Goal: Task Accomplishment & Management: Manage account settings

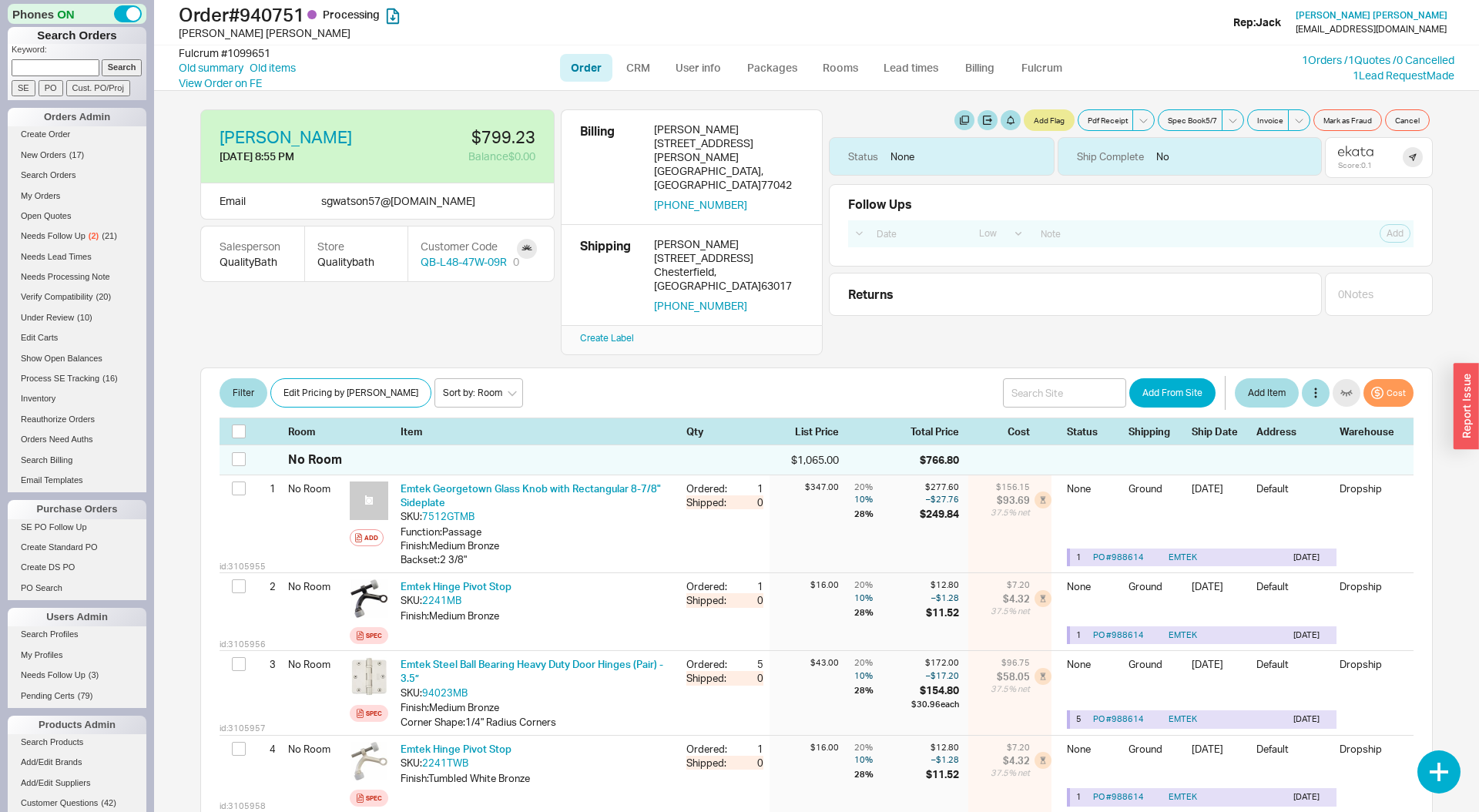
select select "LOW"
click at [1315, 62] on link "1 Orders / 1 Quotes / 0 Cancelled" at bounding box center [1377, 59] width 152 height 13
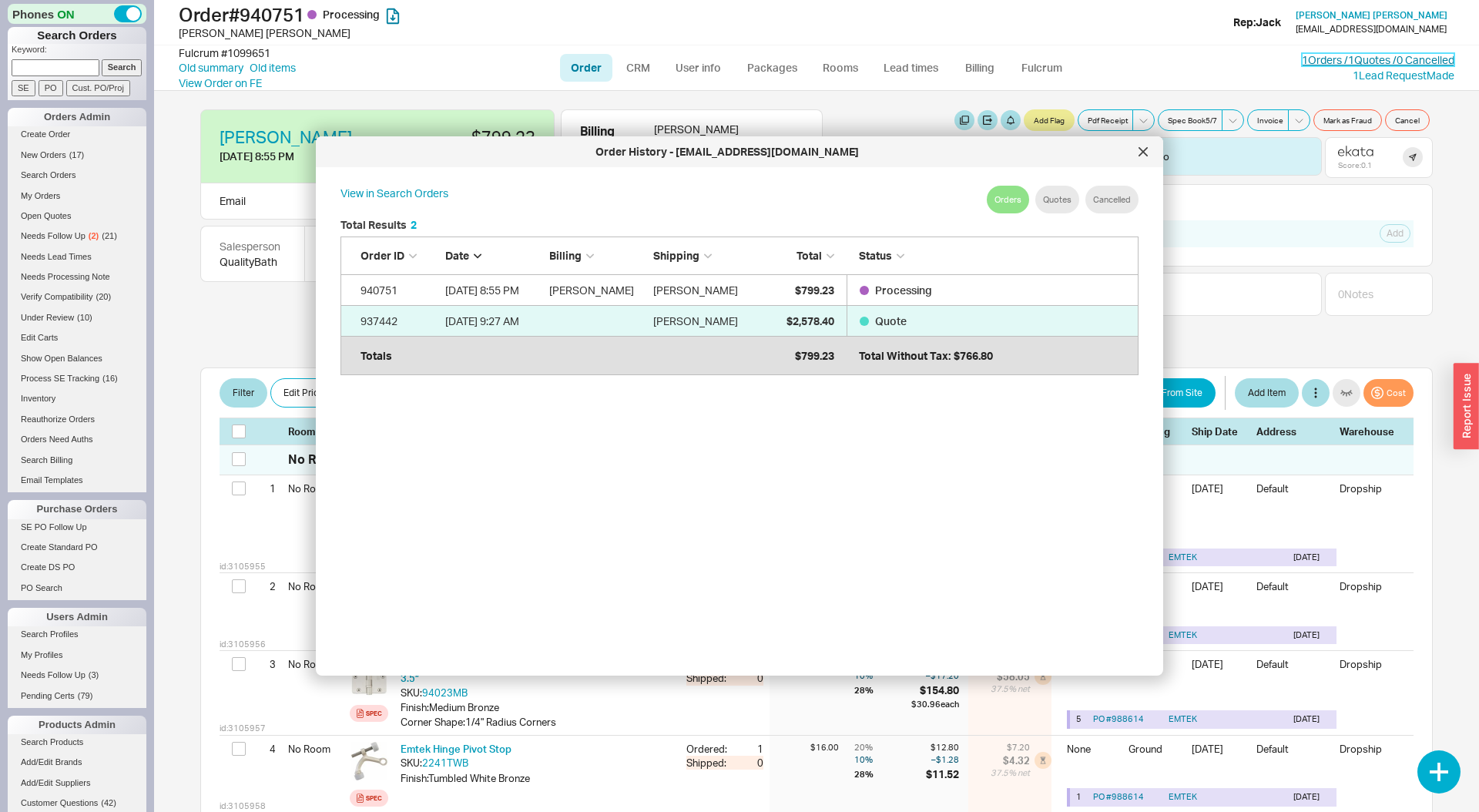
scroll to position [471, 823]
click at [1153, 145] on div at bounding box center [1144, 152] width 25 height 25
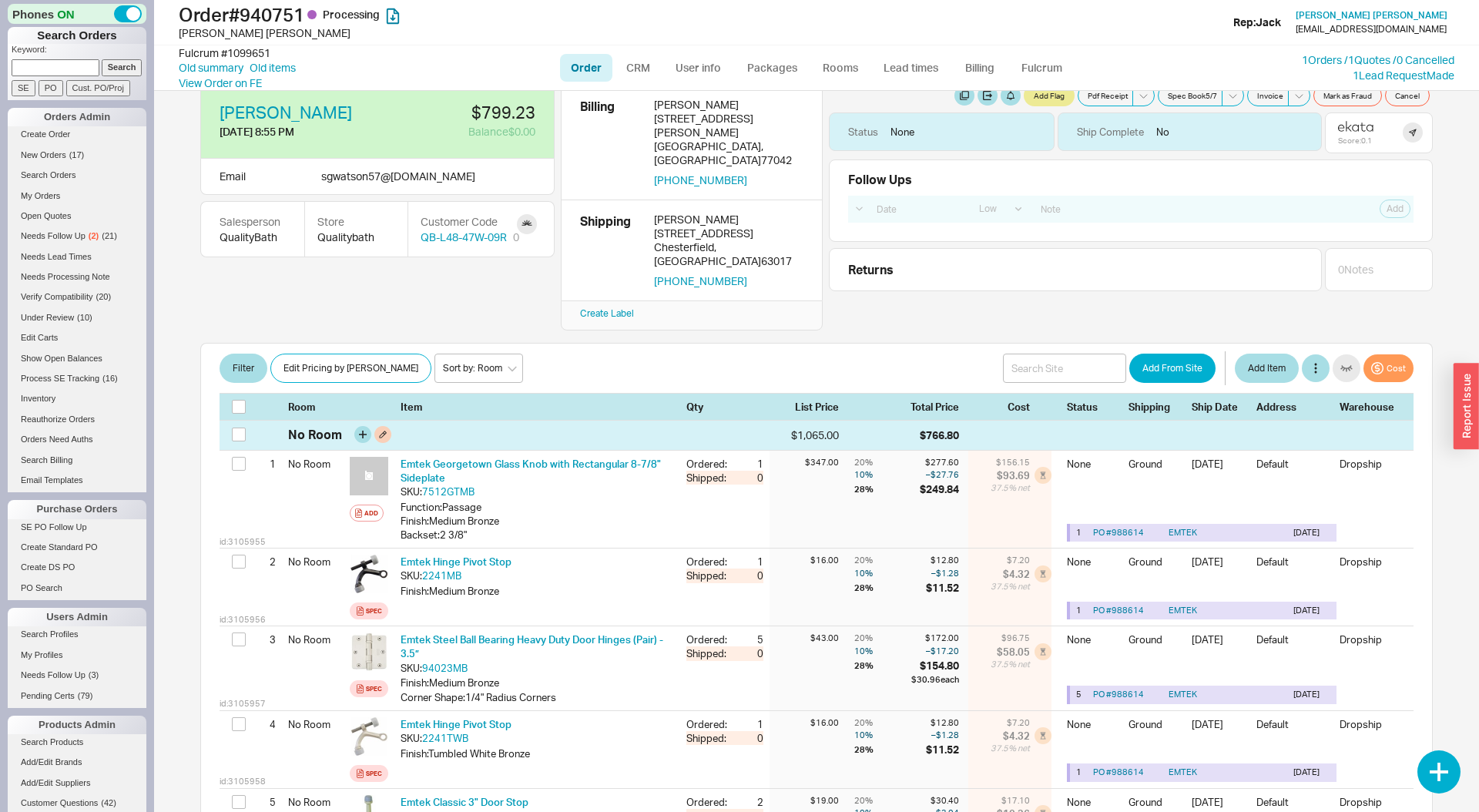
scroll to position [47, 0]
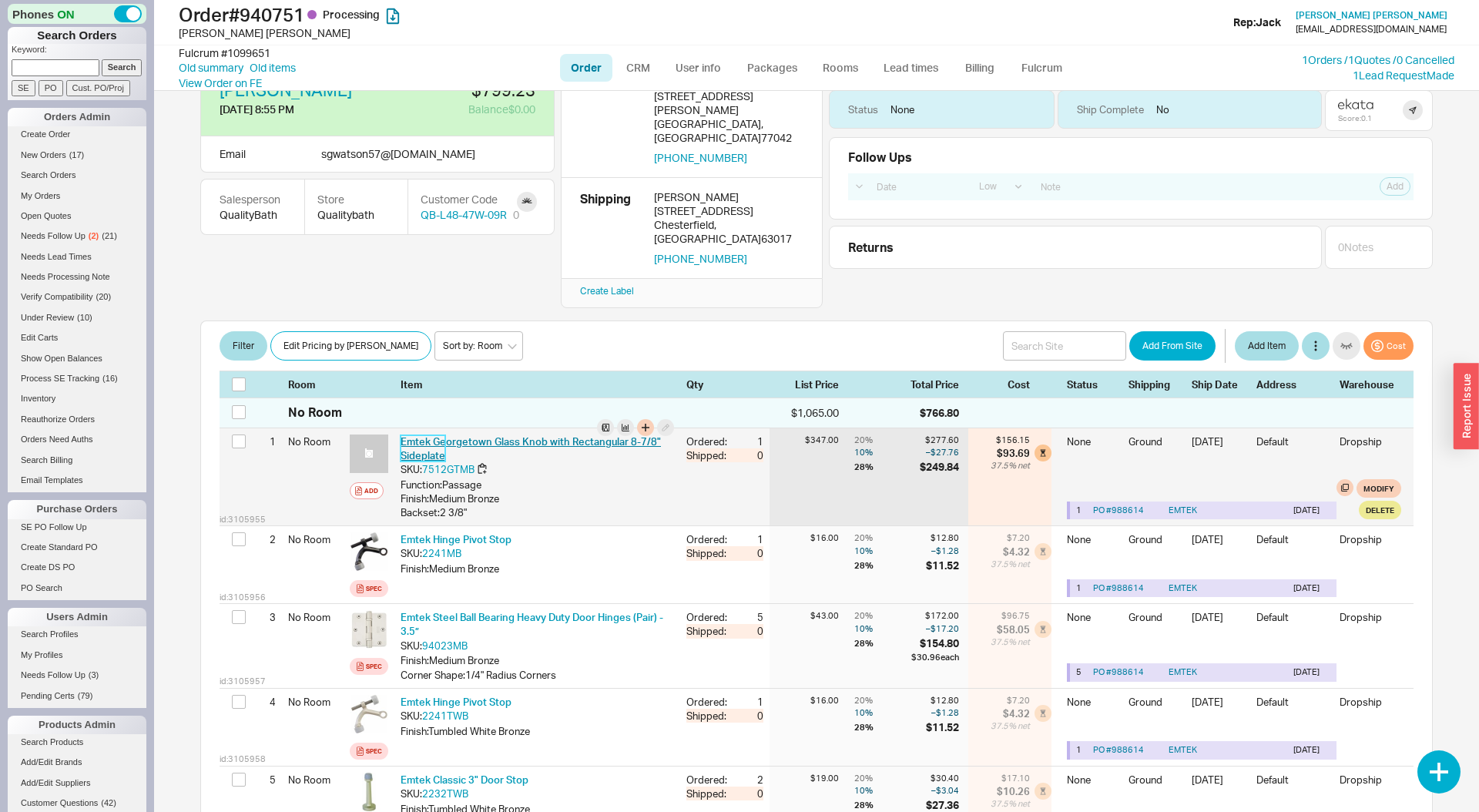
click at [562, 435] on link "Emtek Georgetown Glass Knob with Rectangular 8-7/8" Sideplate" at bounding box center [530, 449] width 260 height 27
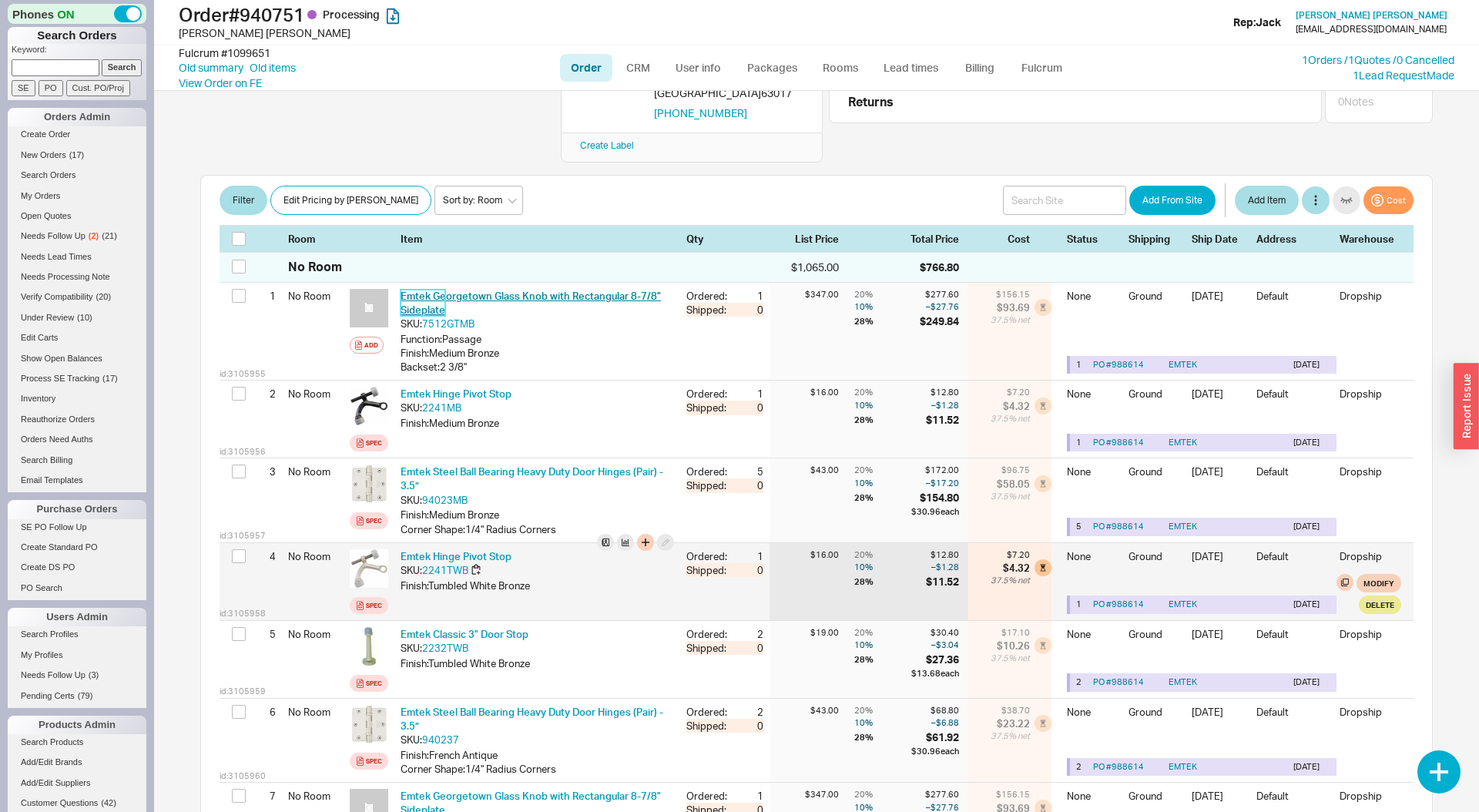
scroll to position [186, 0]
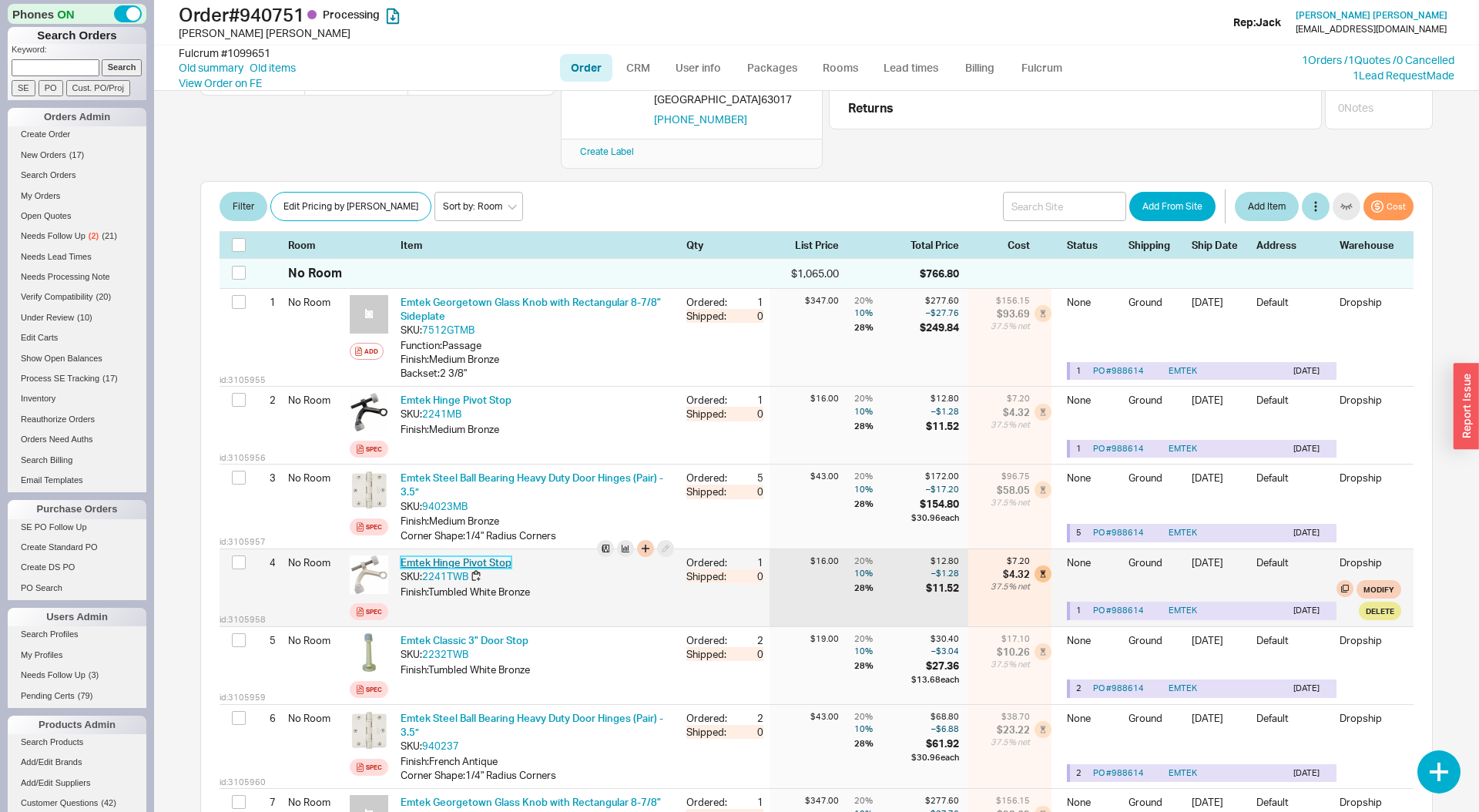
click at [469, 556] on link "Emtek Hinge Pivot Stop" at bounding box center [456, 563] width 111 height 13
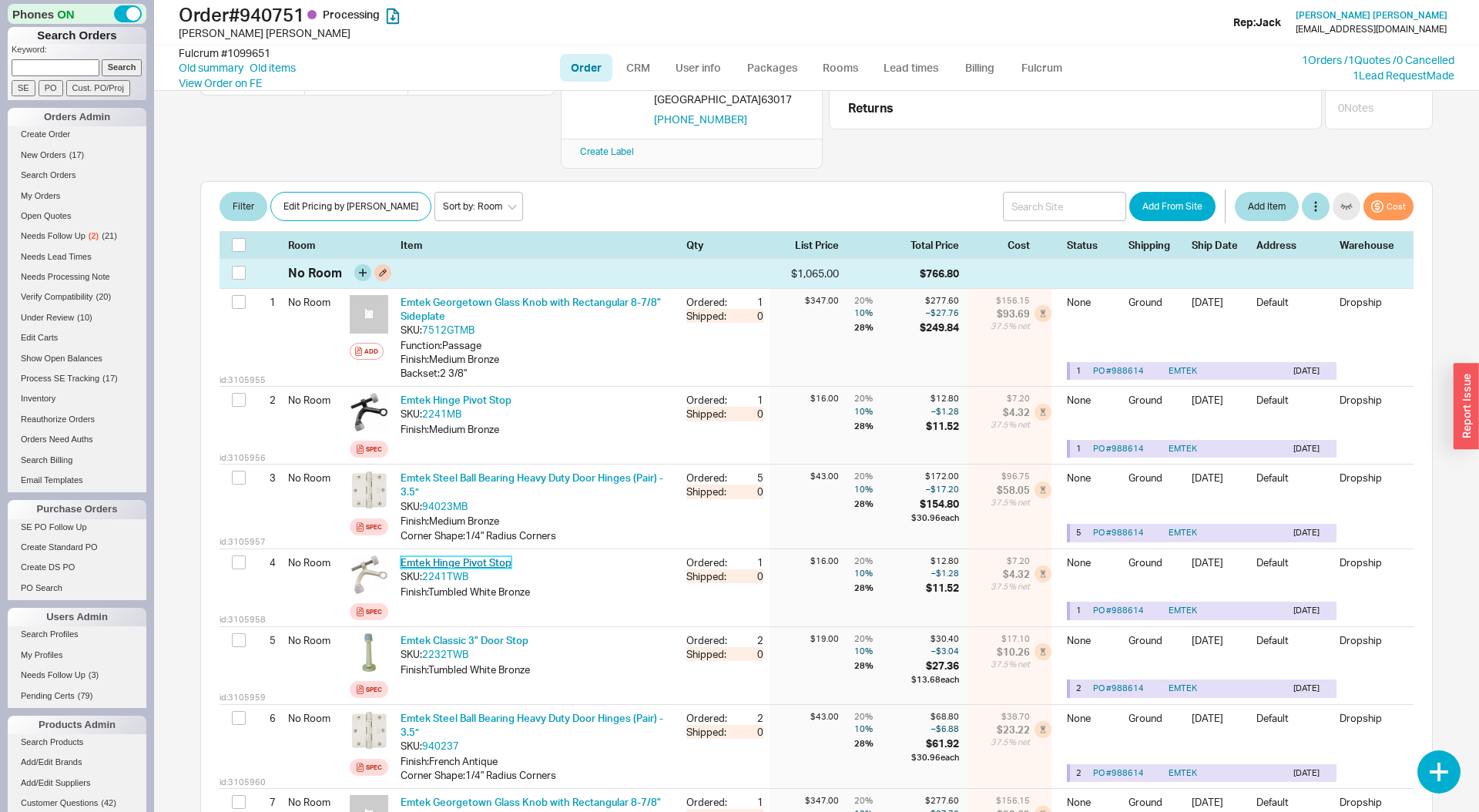
scroll to position [0, 0]
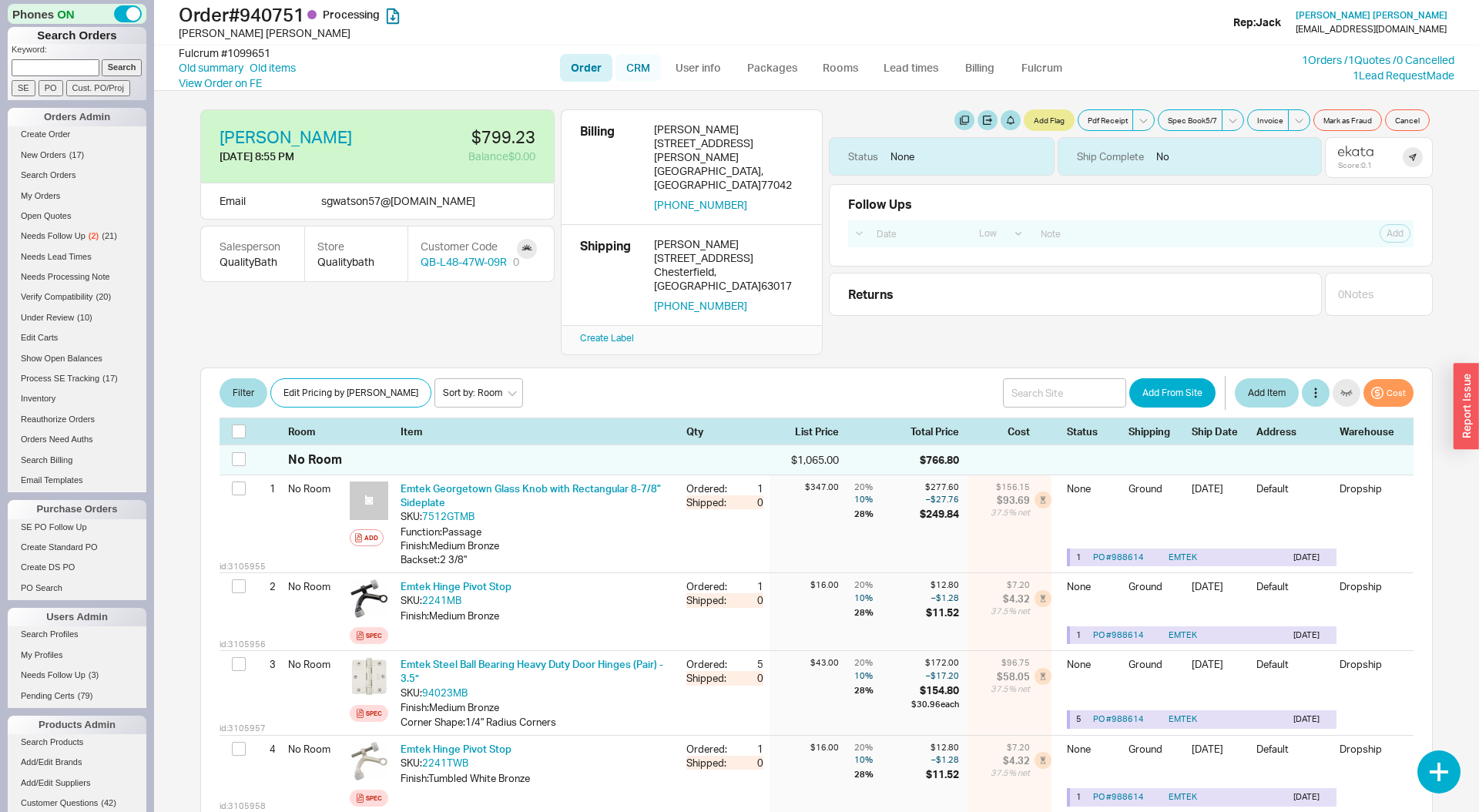
click at [643, 76] on link "CRM" at bounding box center [638, 67] width 45 height 27
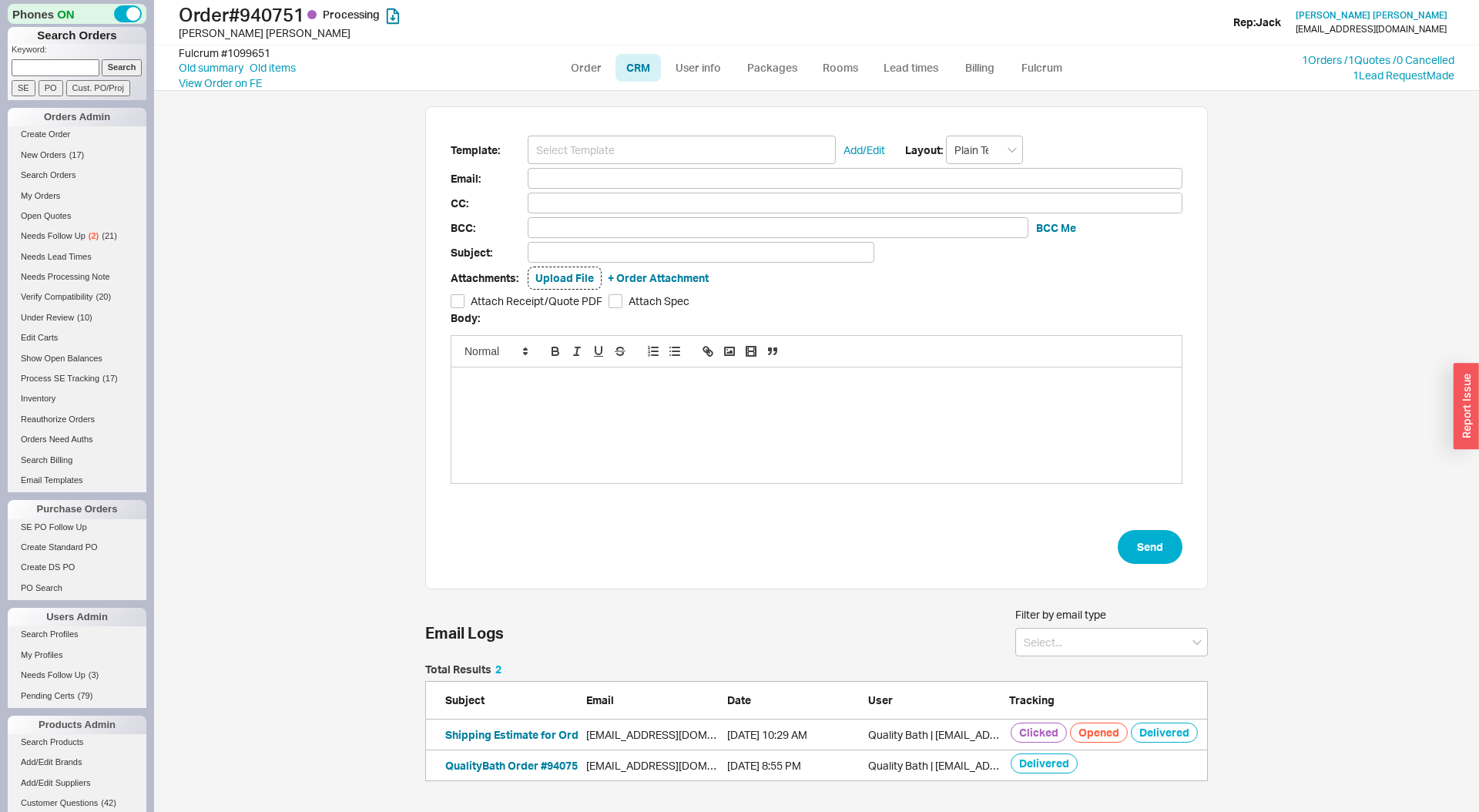
scroll to position [1, 1]
click at [595, 76] on link "Order" at bounding box center [586, 67] width 52 height 27
select select "LOW"
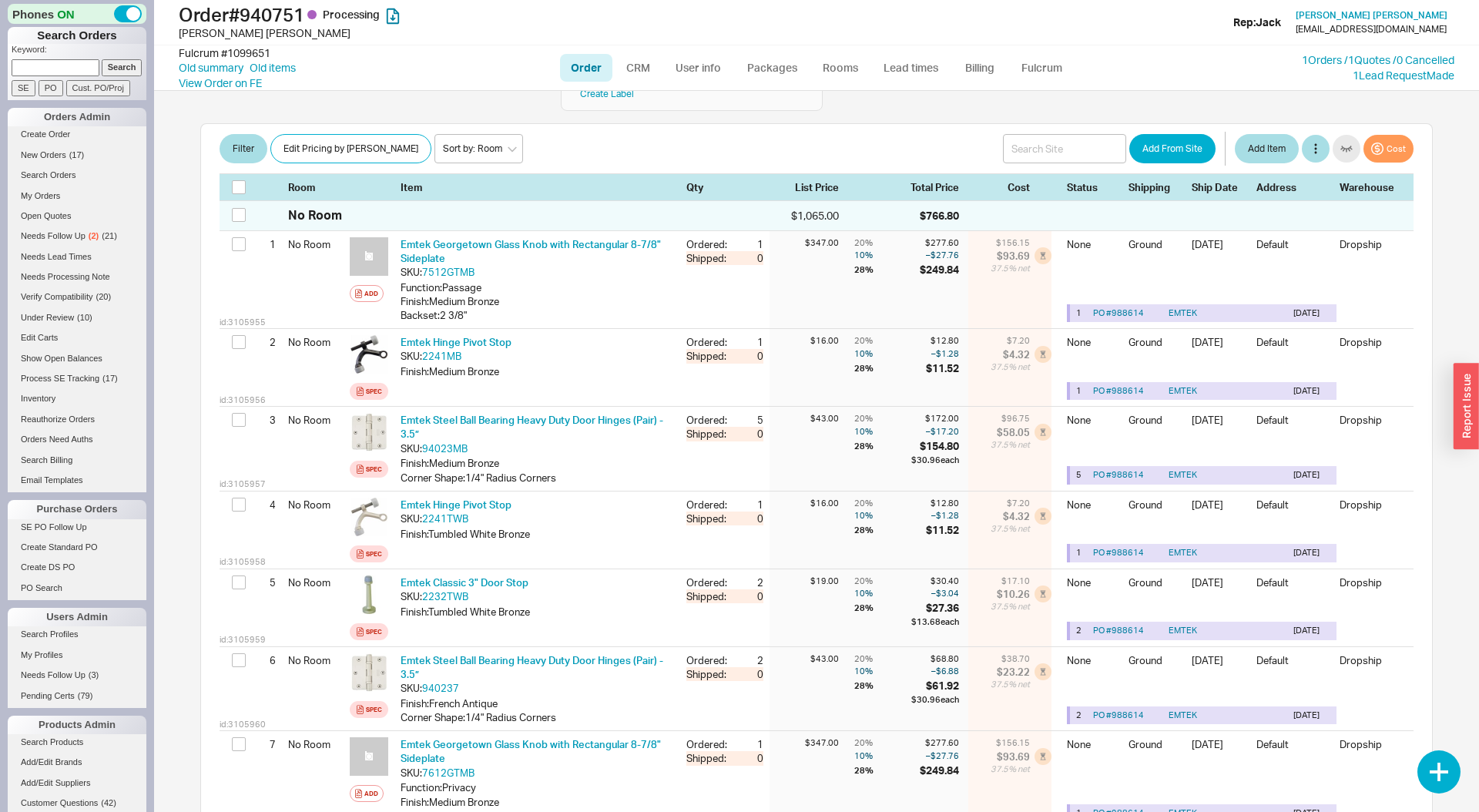
scroll to position [288, 0]
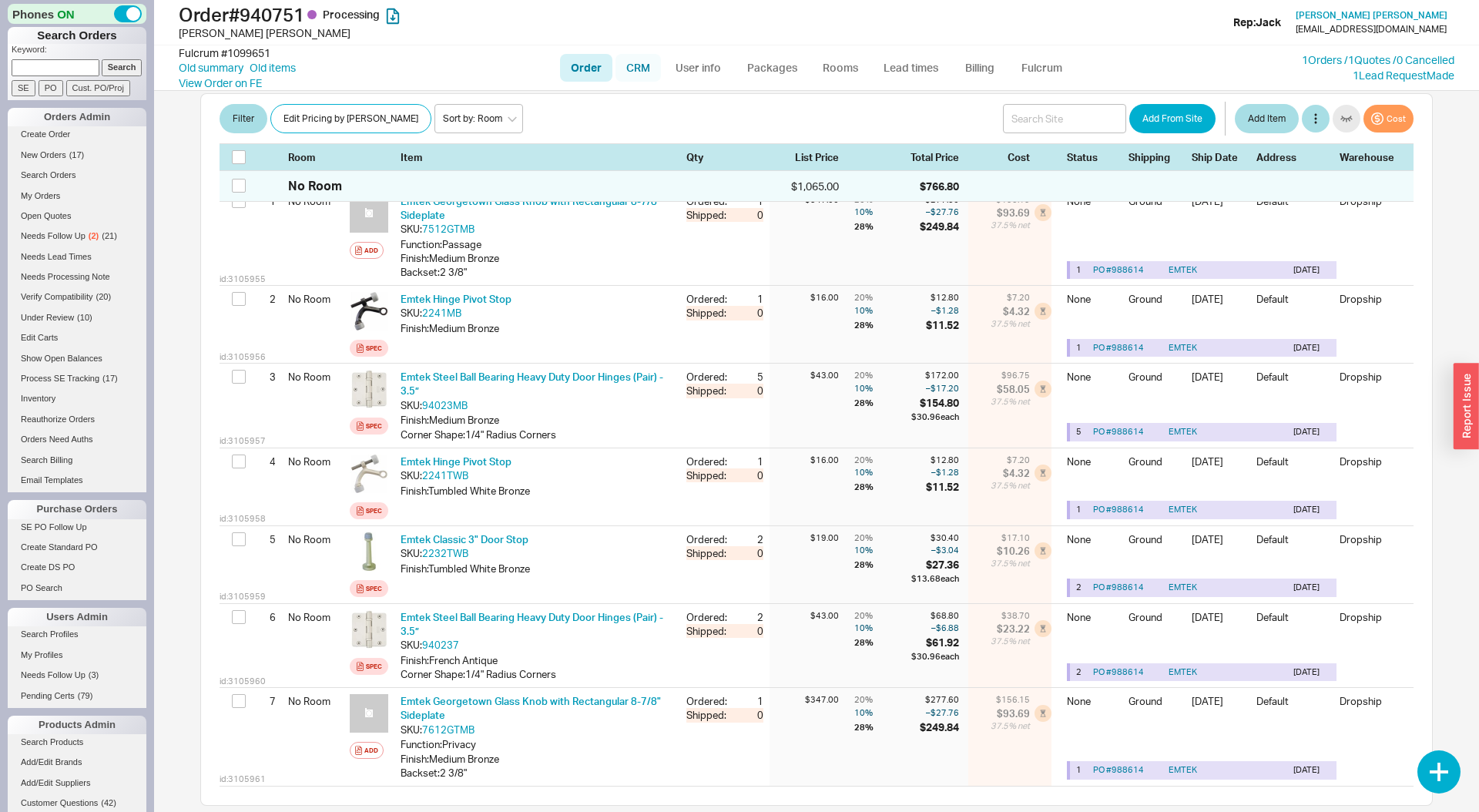
click at [630, 62] on link "CRM" at bounding box center [638, 67] width 45 height 27
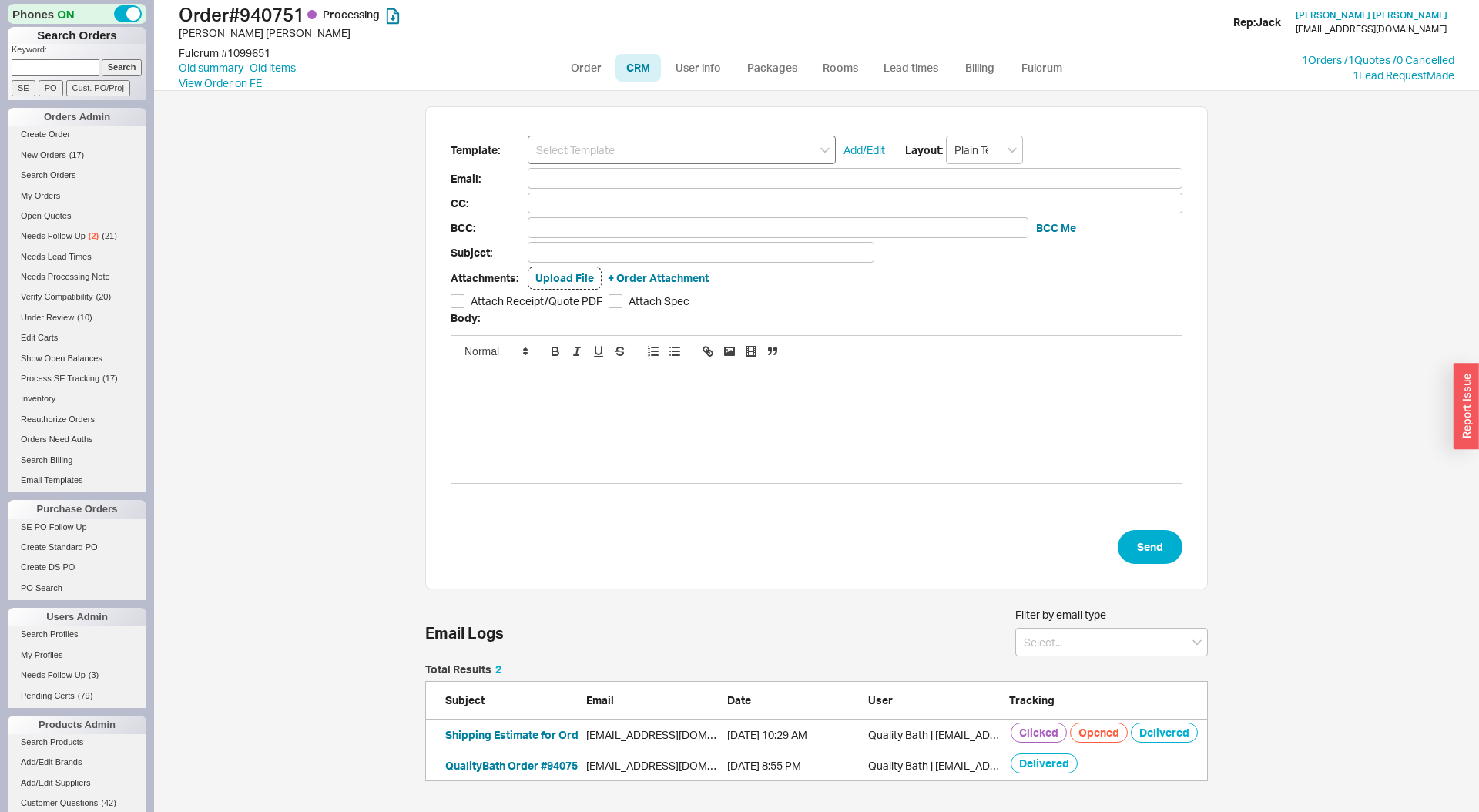
scroll to position [117, 782]
click at [604, 150] on input at bounding box center [682, 149] width 308 height 28
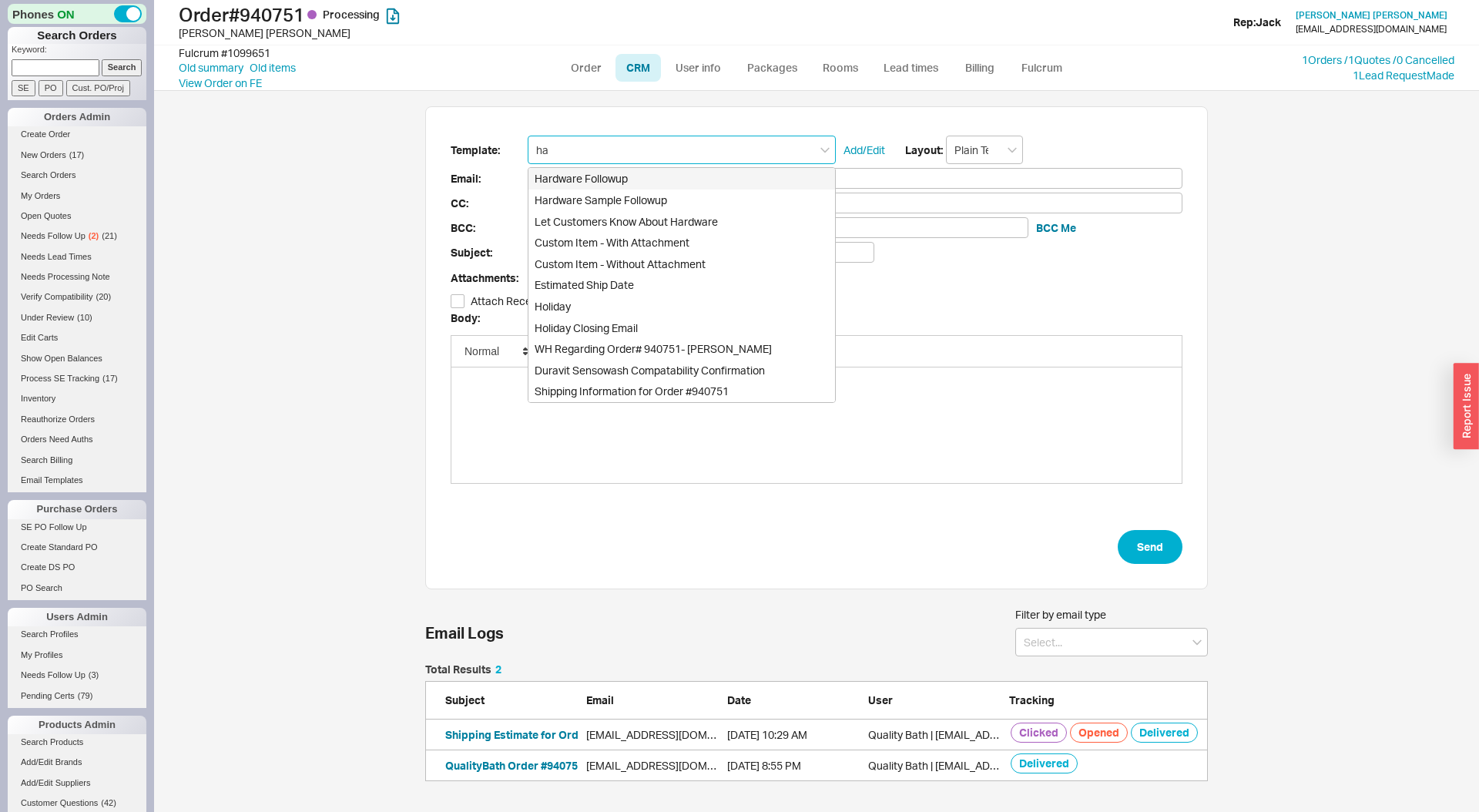
type input "har"
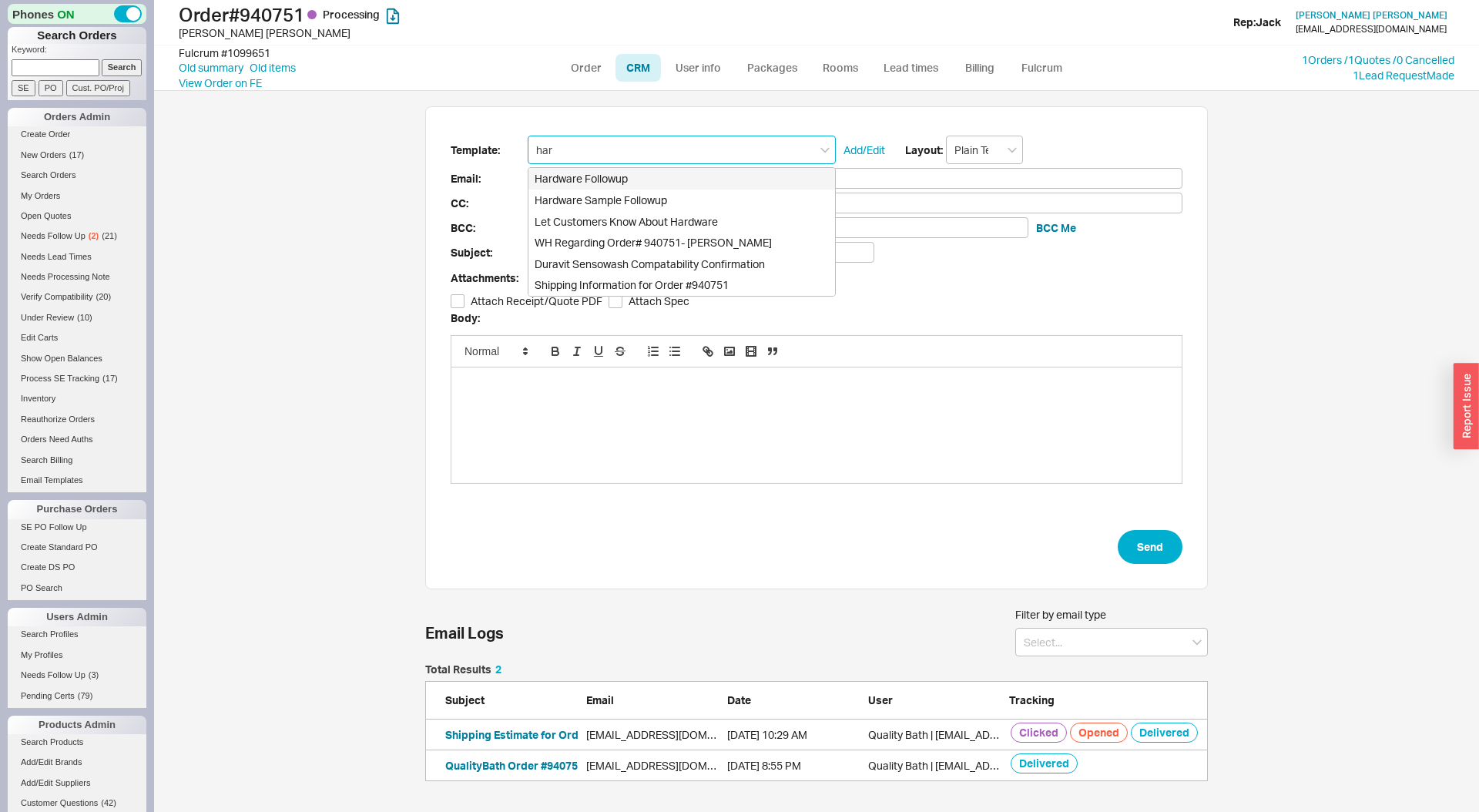
type input "sgwatson57@mindspring.com"
type input "Regarding Order #940751"
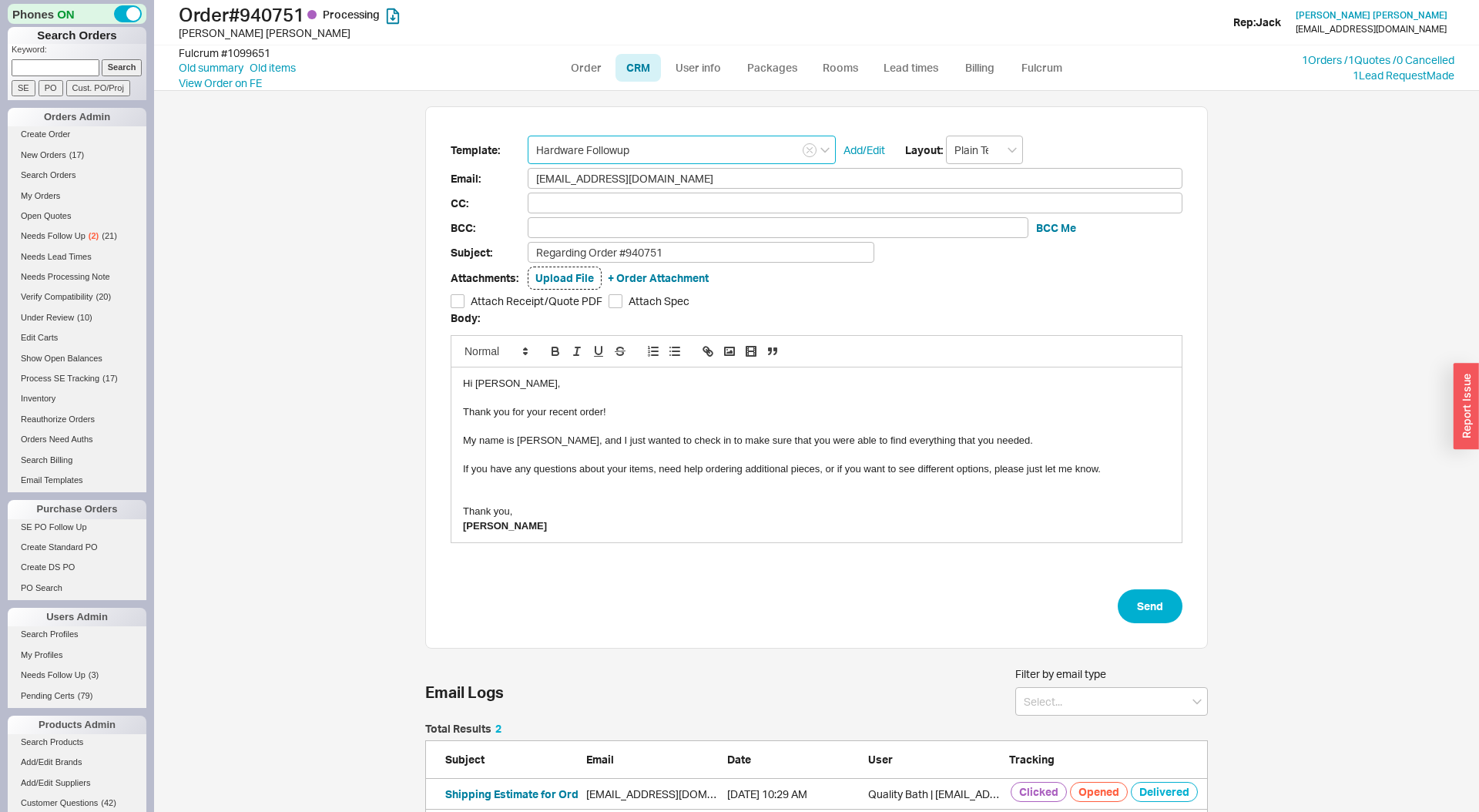
type input "Hardware Followup"
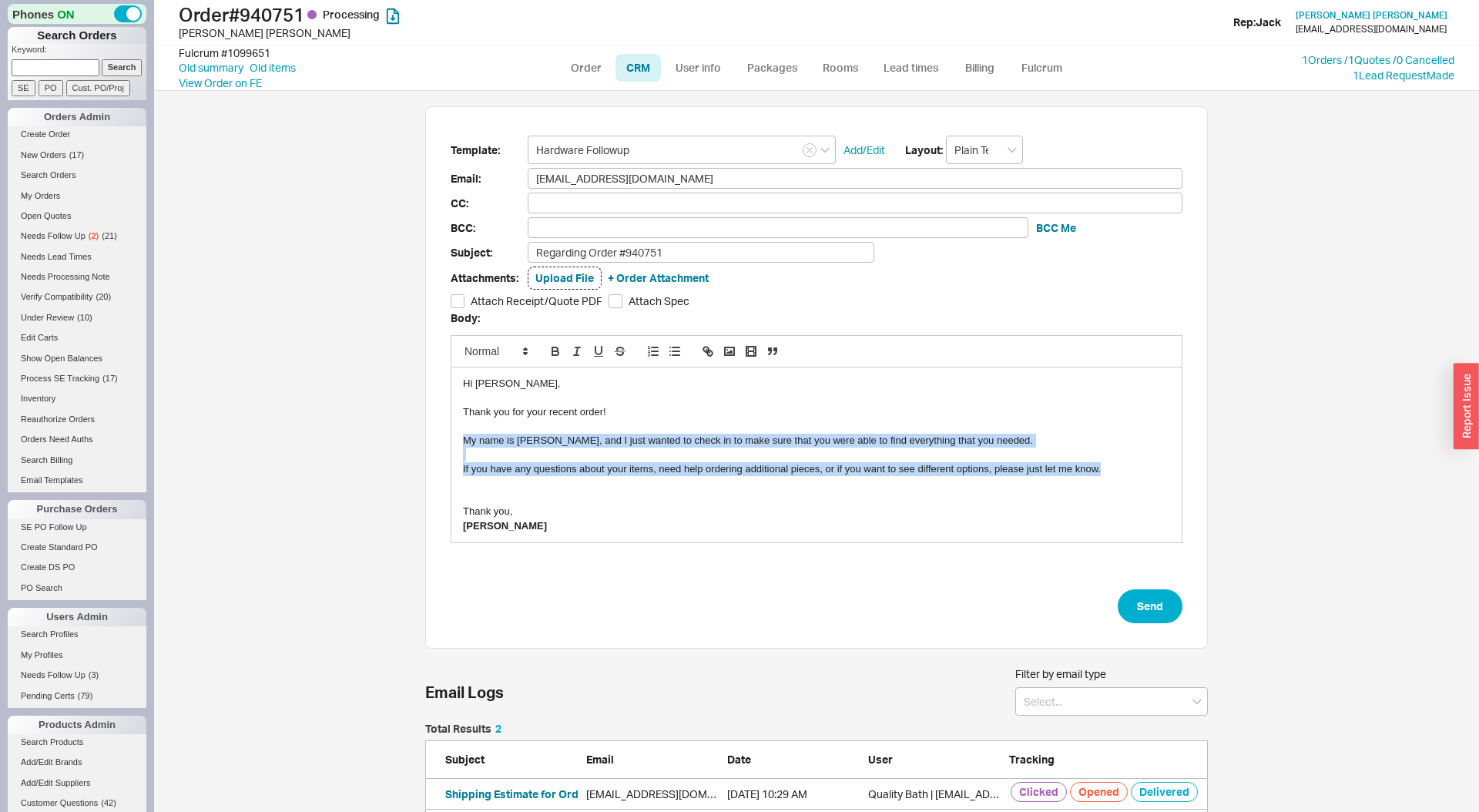
drag, startPoint x: 462, startPoint y: 438, endPoint x: 1147, endPoint y: 470, distance: 685.7
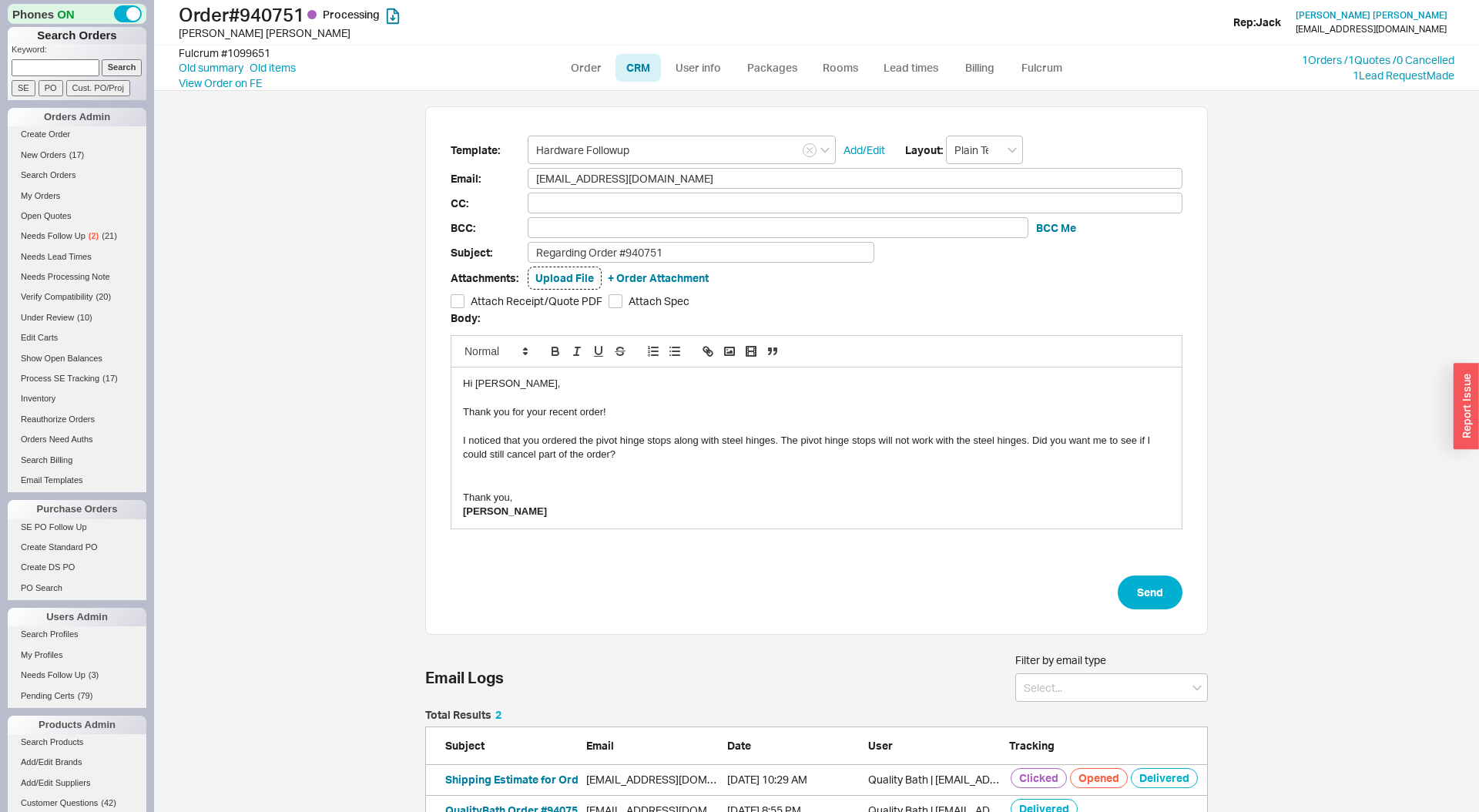
click at [1033, 438] on div "I noticed that you ordered the pivot hinge stops along with steel hinges. The p…" at bounding box center [816, 448] width 707 height 28
click at [768, 456] on div "I noticed that you ordered the pivot hinge stops along with steel hinges. The p…" at bounding box center [816, 448] width 707 height 28
click at [1148, 587] on button "Send" at bounding box center [1150, 592] width 65 height 34
select select "LOW"
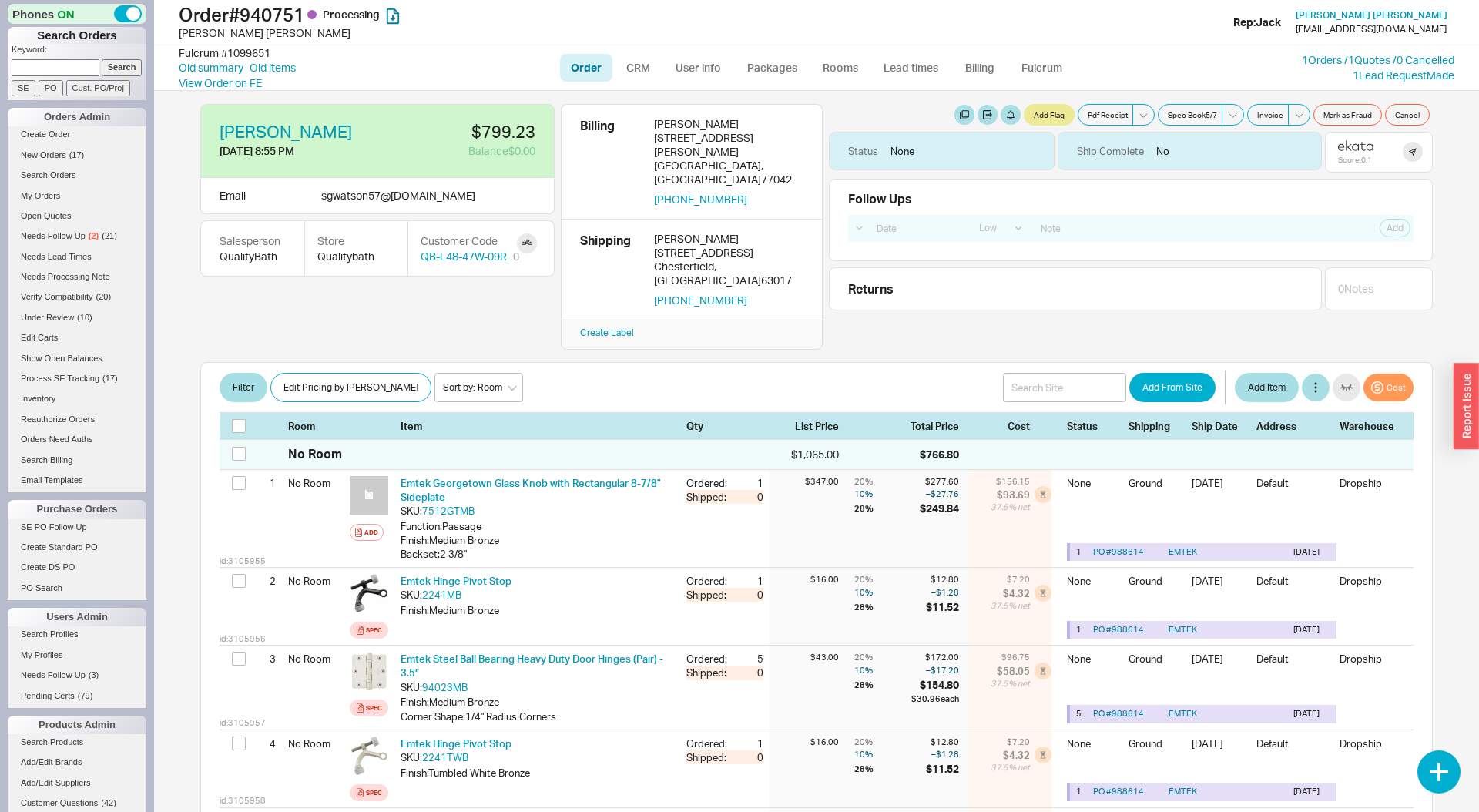
scroll to position [8, 0]
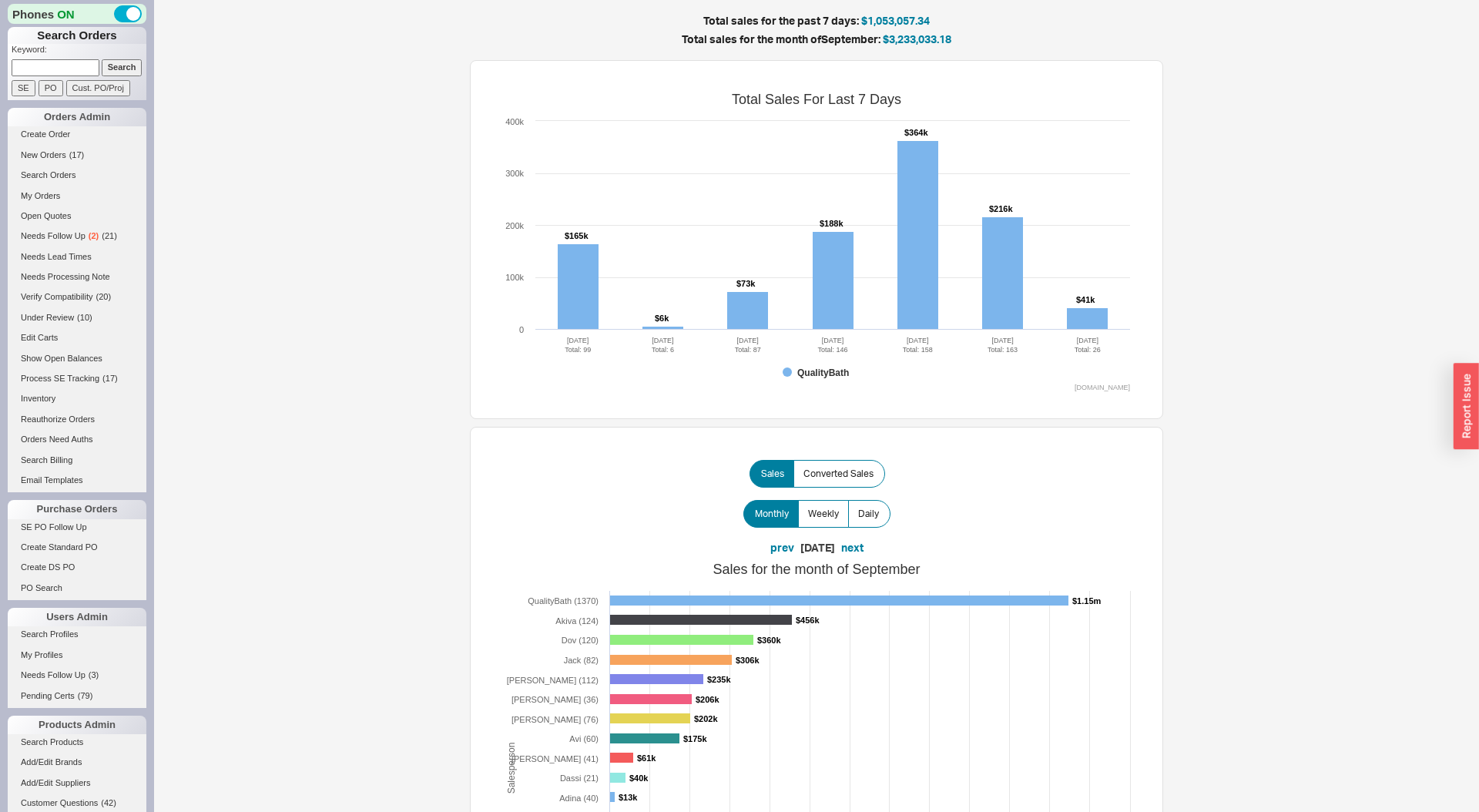
click at [69, 73] on input at bounding box center [56, 67] width 88 height 16
paste input "taericsson@yahoo.com"
type input "taericsson@yahoo.com"
click at [102, 59] on input "Search" at bounding box center [122, 67] width 41 height 16
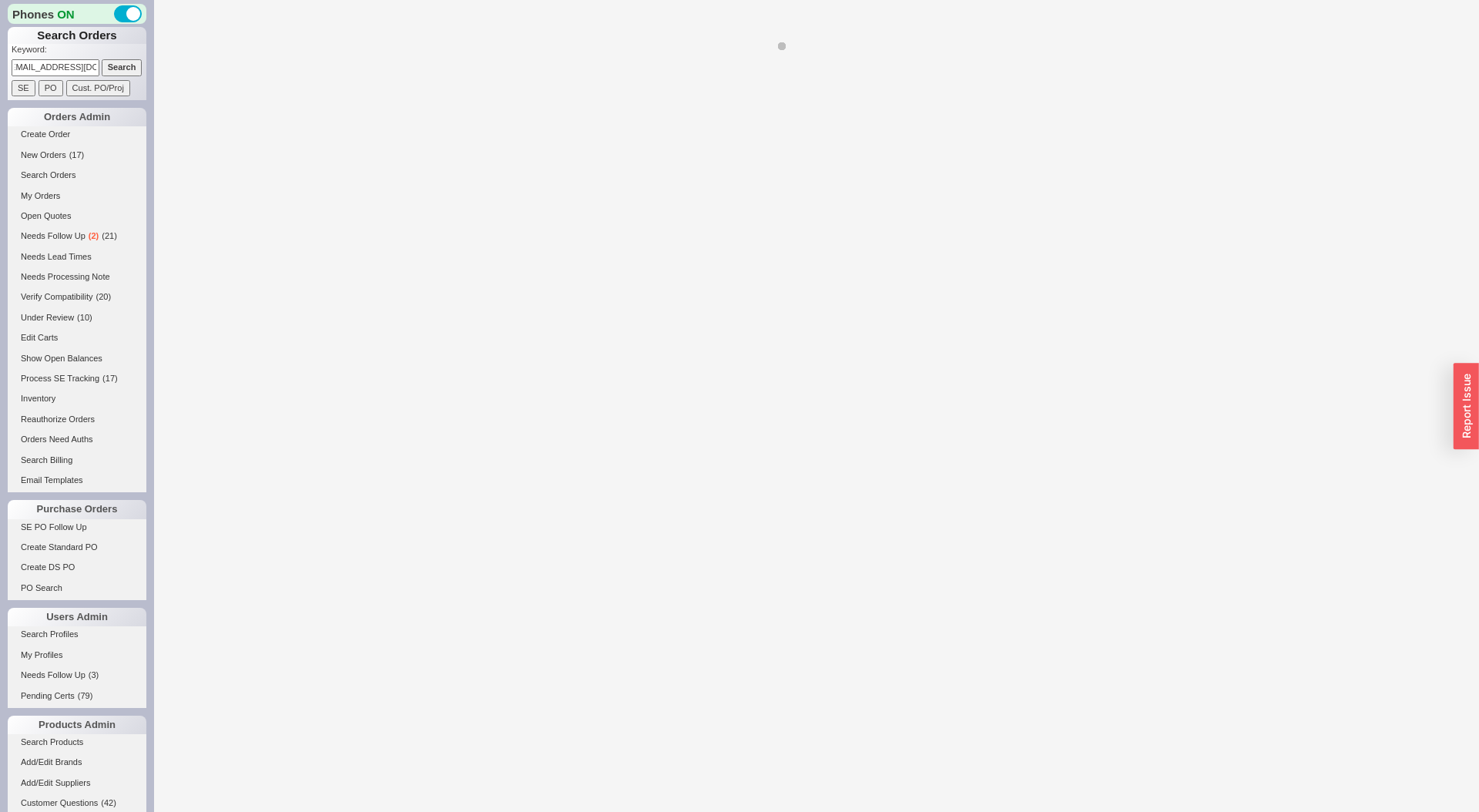
select select "LOW"
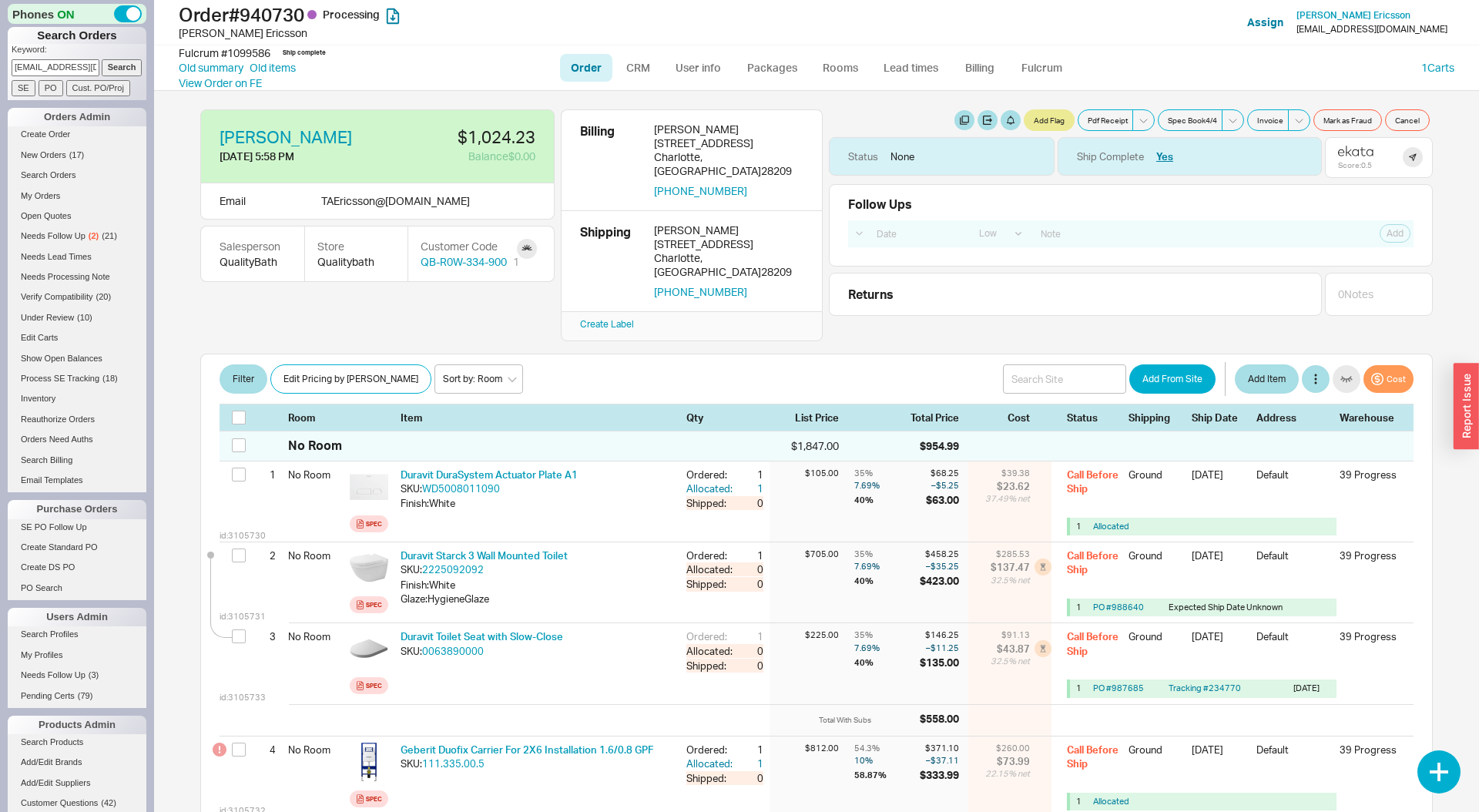
click at [70, 63] on input "taericsson@yahoo.com" at bounding box center [56, 67] width 88 height 16
paste input "930367"
type input "930367"
click at [102, 59] on input "Search" at bounding box center [122, 67] width 41 height 16
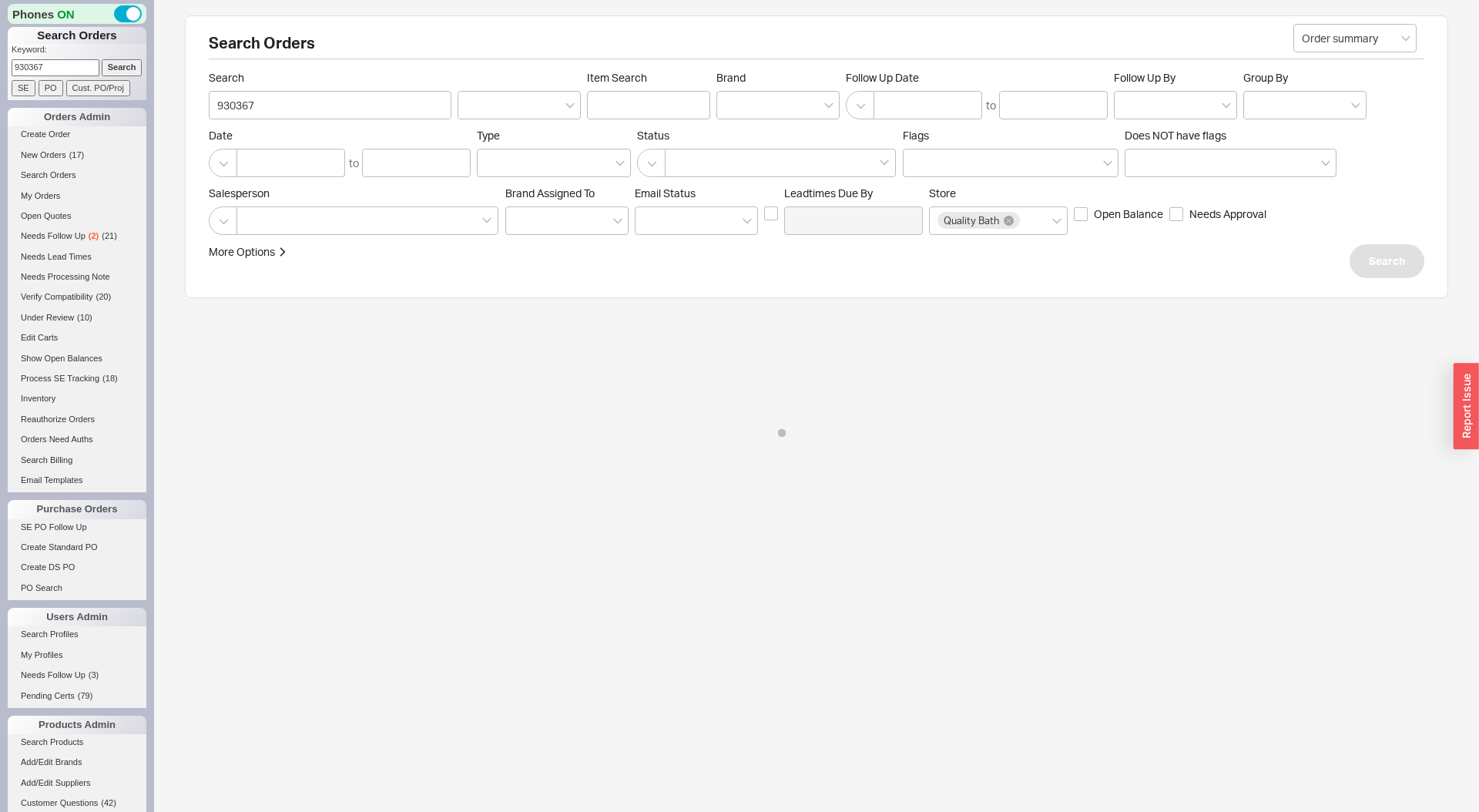
select select "LOW"
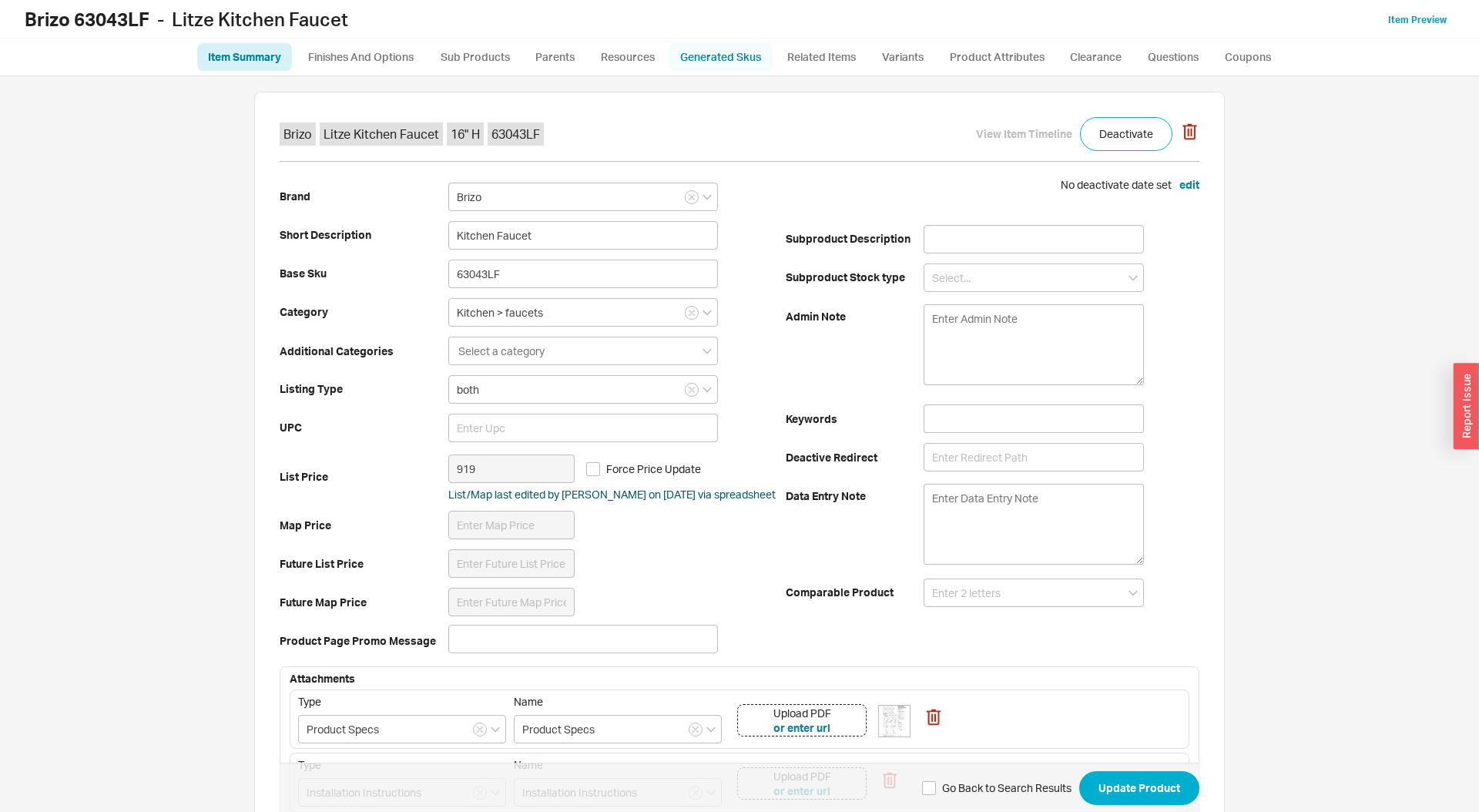
click at [697, 52] on link "Generated Skus" at bounding box center [721, 56] width 103 height 27
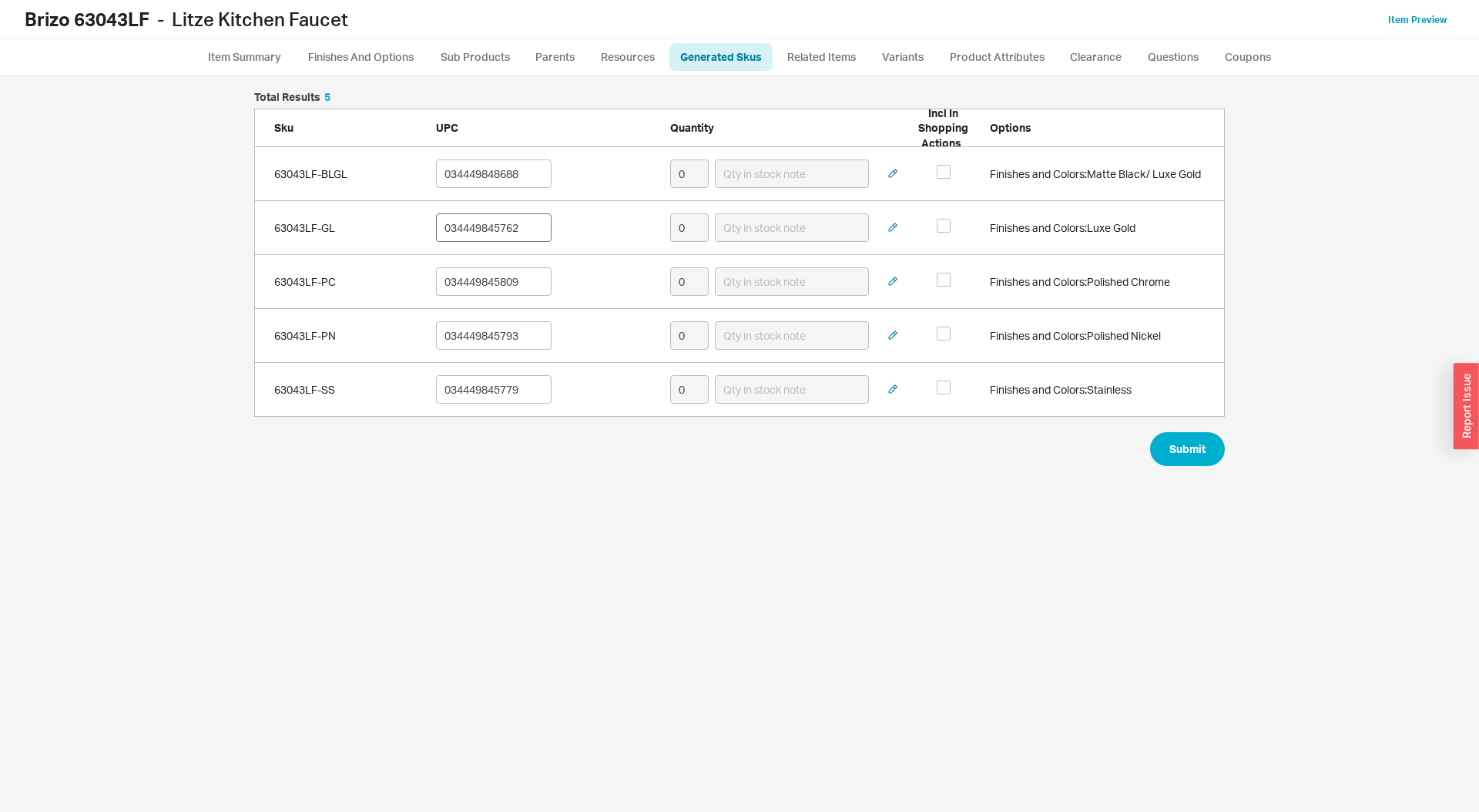
scroll to position [735, 1449]
click at [474, 231] on input "034449845762" at bounding box center [494, 227] width 116 height 28
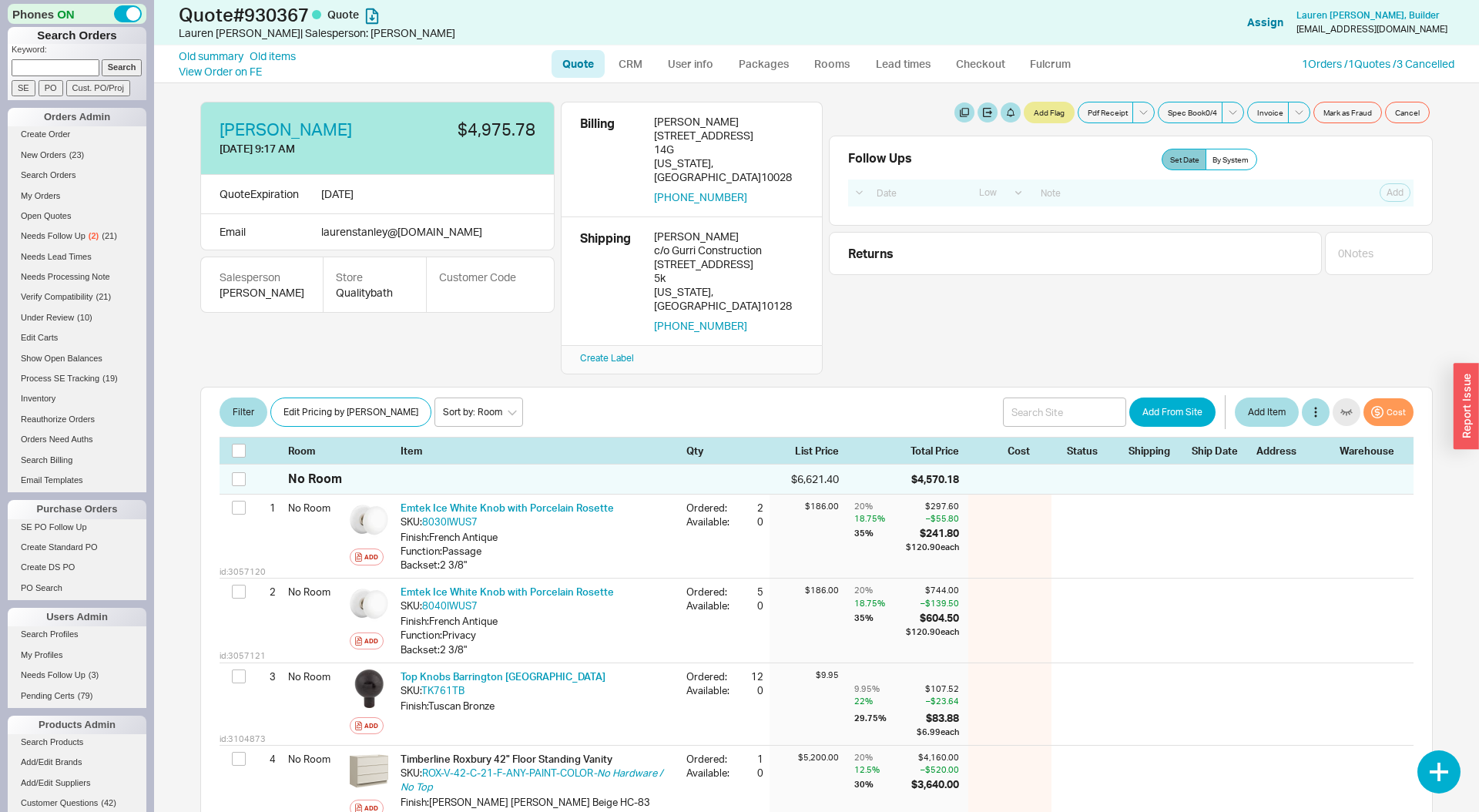
select select "LOW"
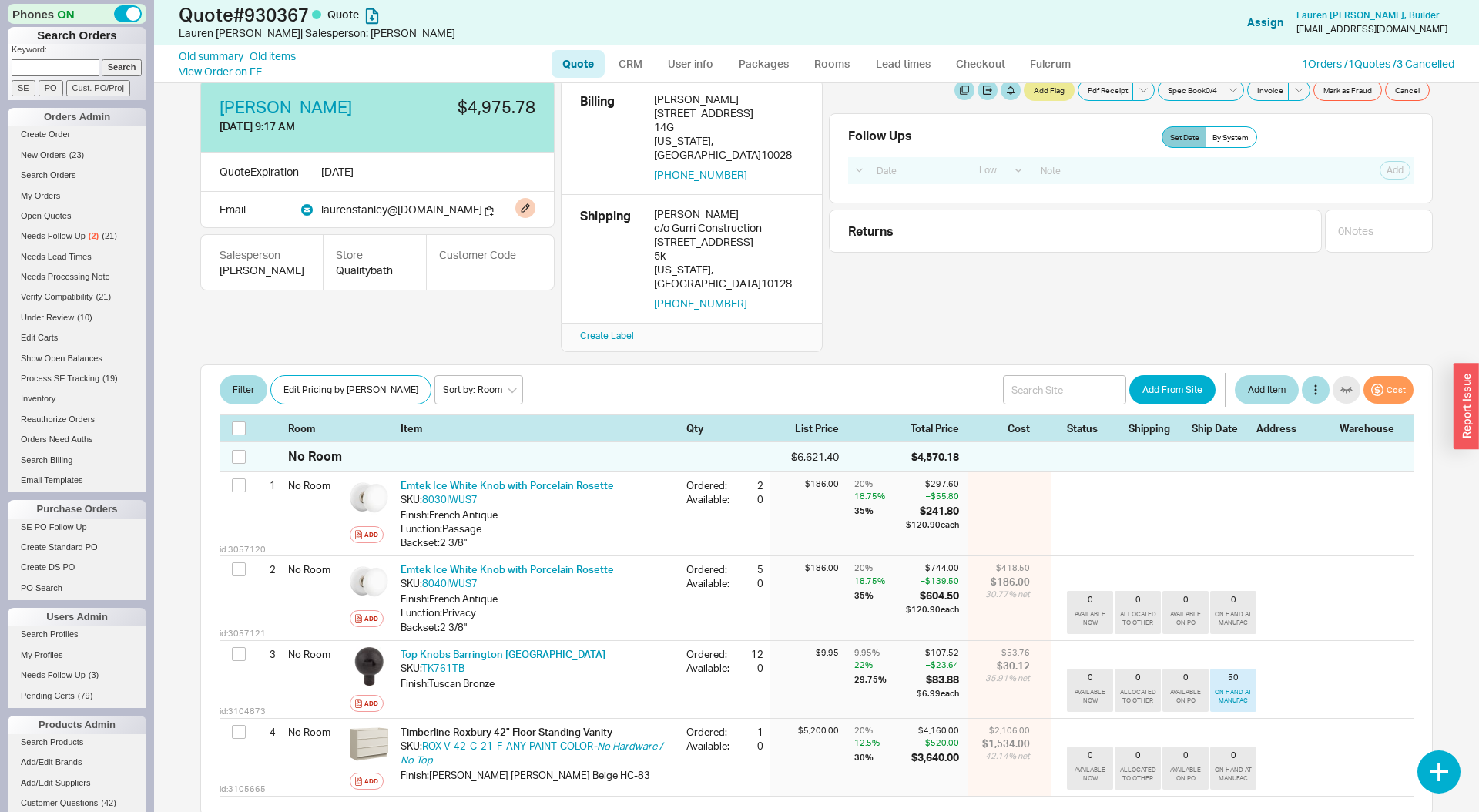
scroll to position [25, 0]
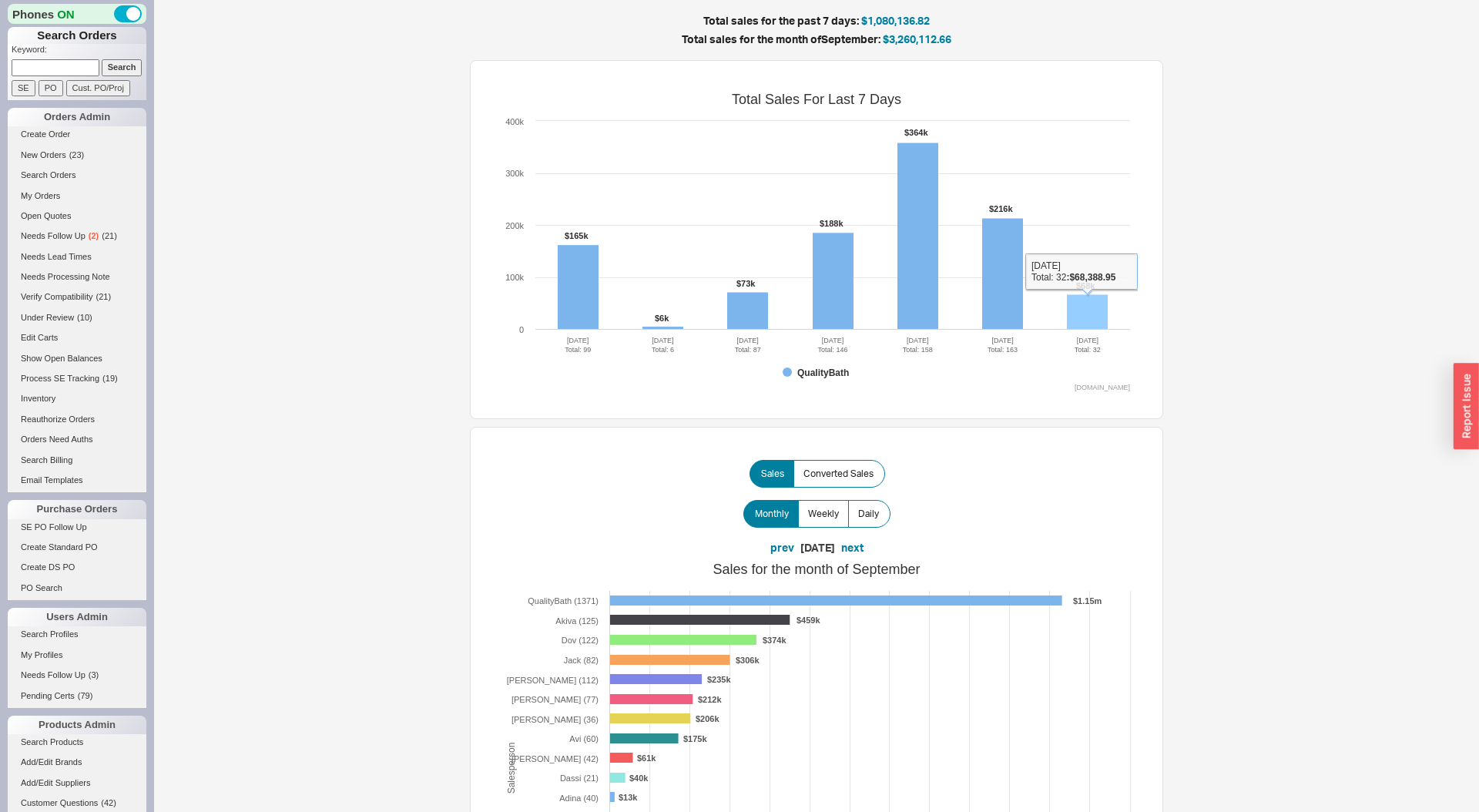
click at [1101, 314] on rect at bounding box center [1087, 311] width 41 height 35
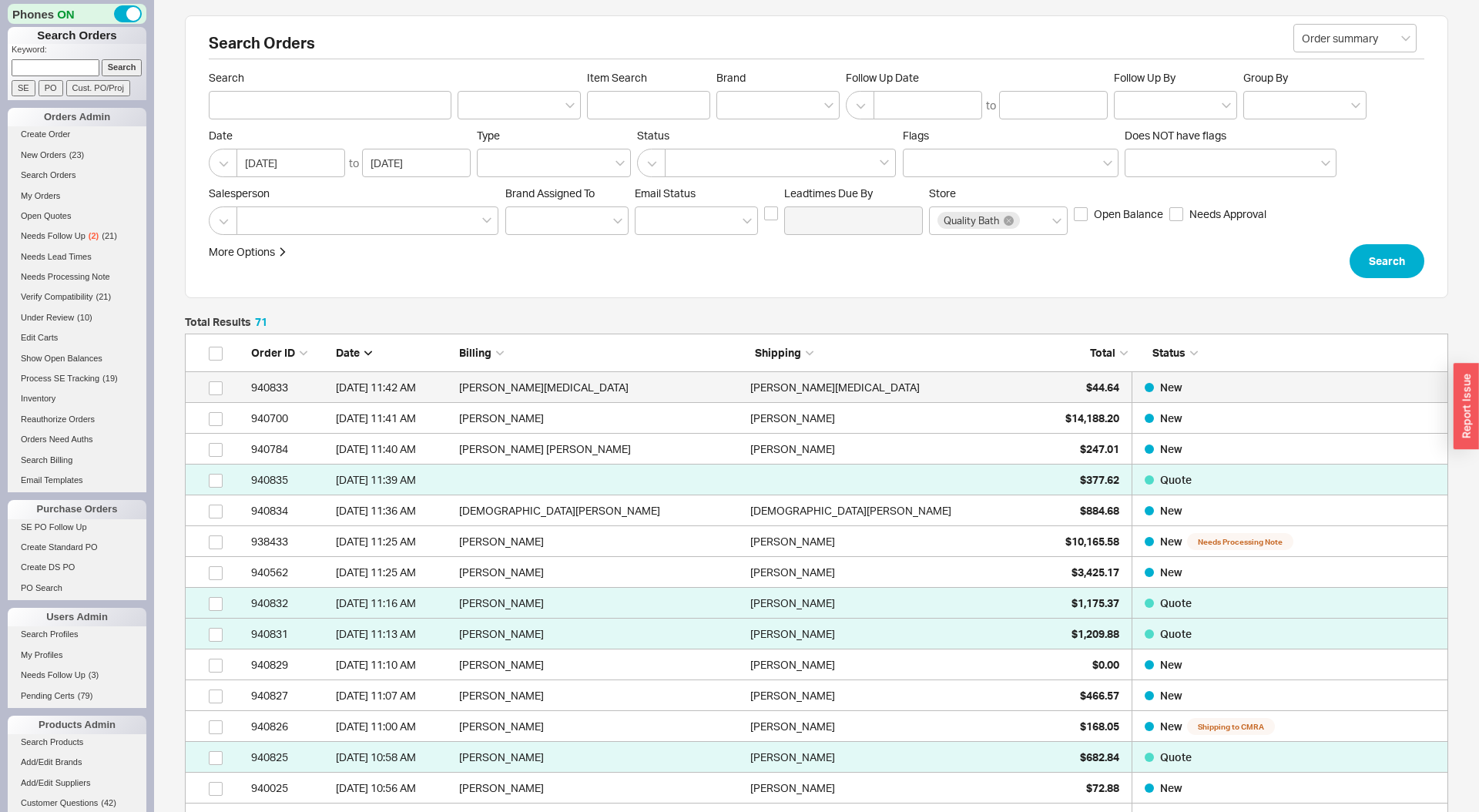
scroll to position [2257, 1263]
click at [1084, 398] on div "$44.64" at bounding box center [1080, 387] width 77 height 30
select select "LOW"
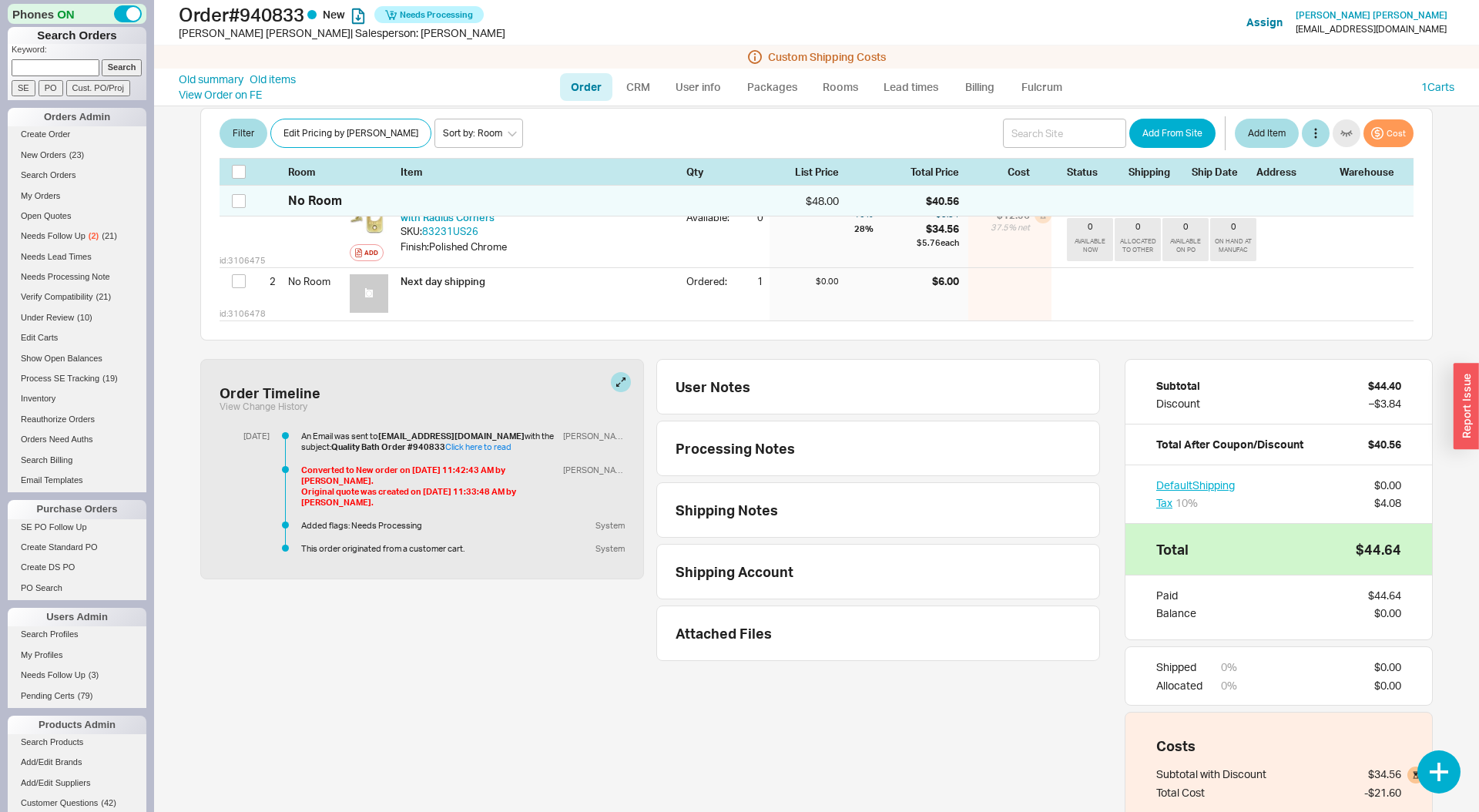
scroll to position [418, 0]
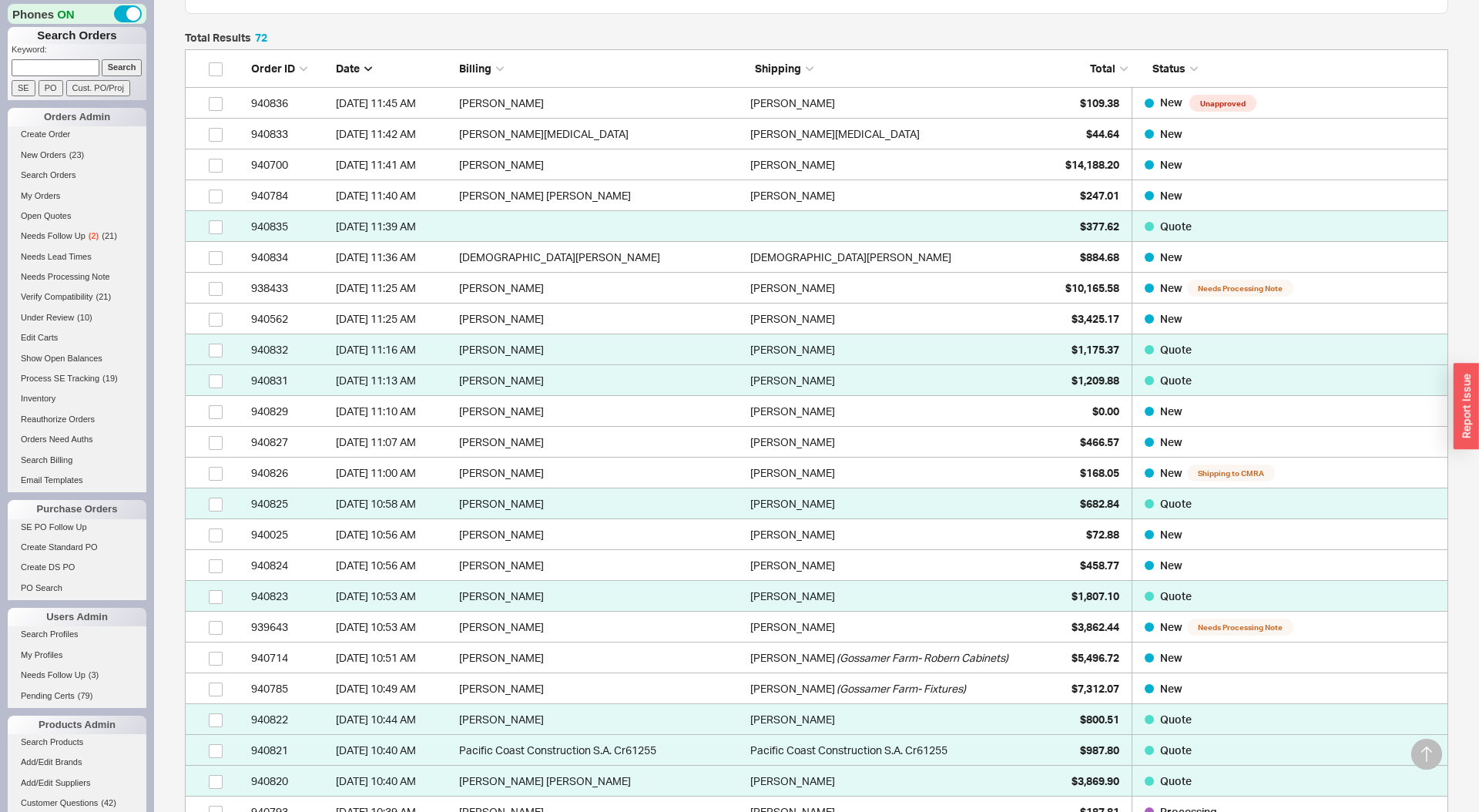
scroll to position [310, 0]
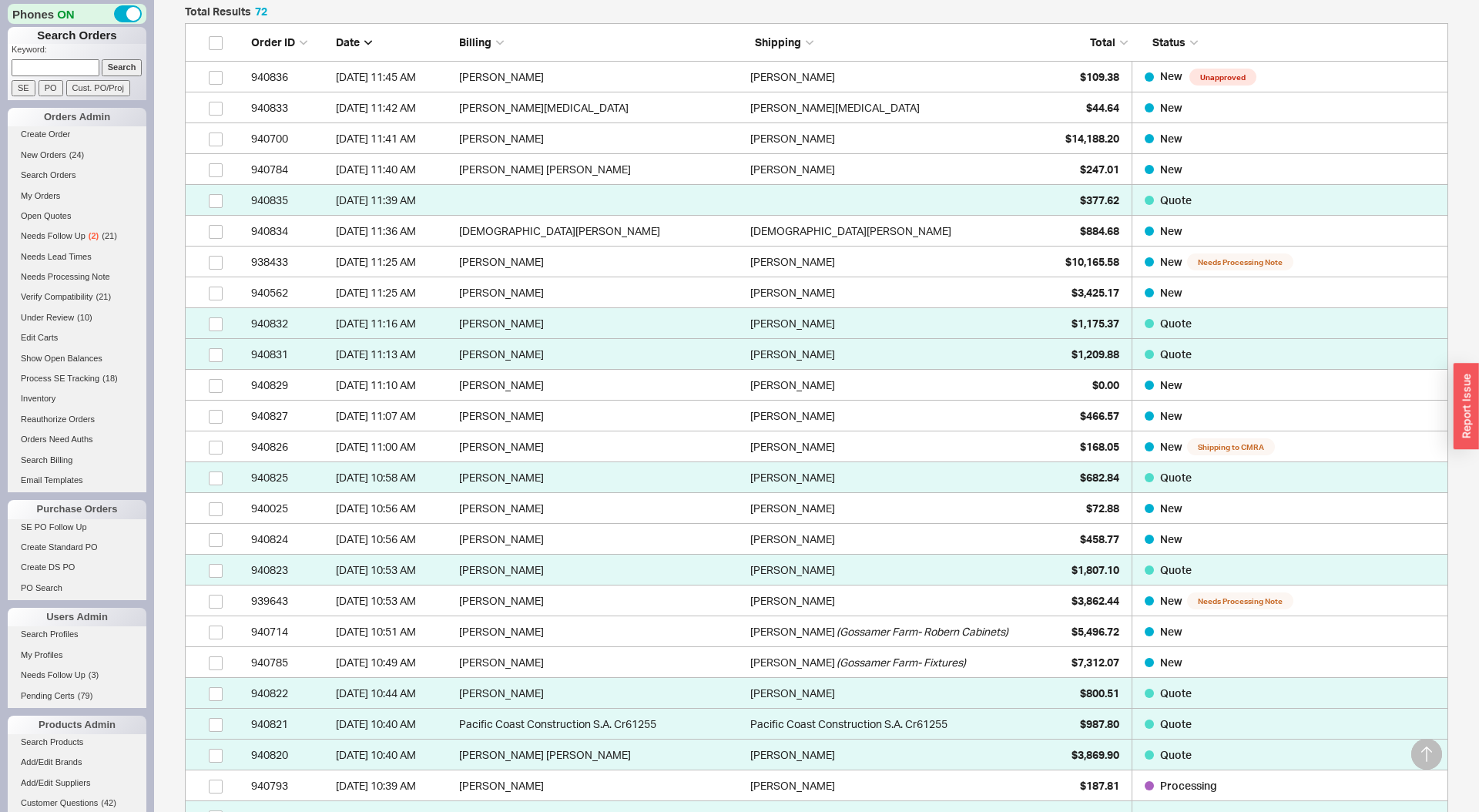
click at [81, 66] on input at bounding box center [56, 67] width 88 height 16
paste input "[EMAIL_ADDRESS][DOMAIN_NAME]"
type input "[EMAIL_ADDRESS][DOMAIN_NAME]"
click at [102, 59] on input "Search" at bounding box center [122, 67] width 41 height 16
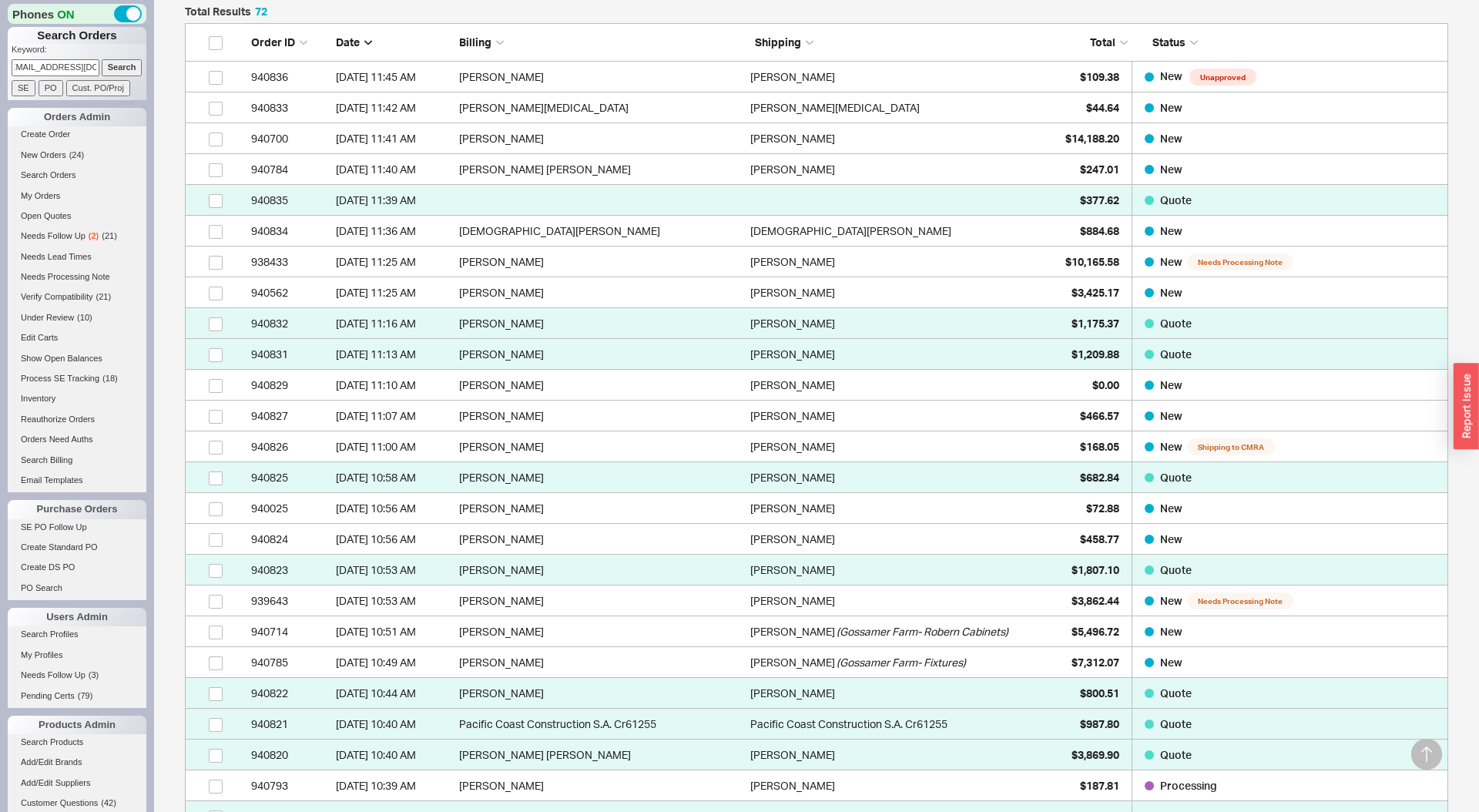
type input "[EMAIL_ADDRESS][DOMAIN_NAME]"
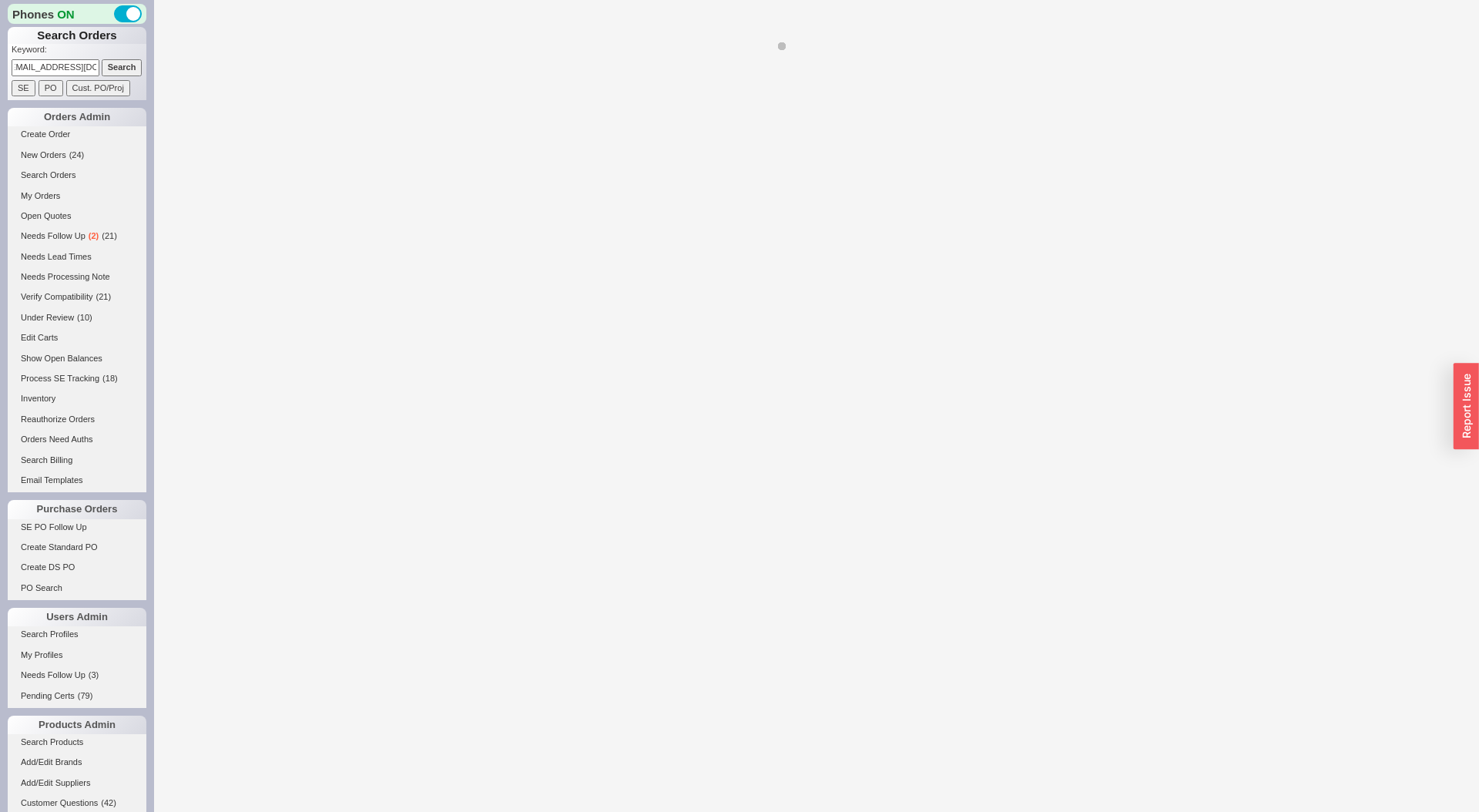
select select "LOW"
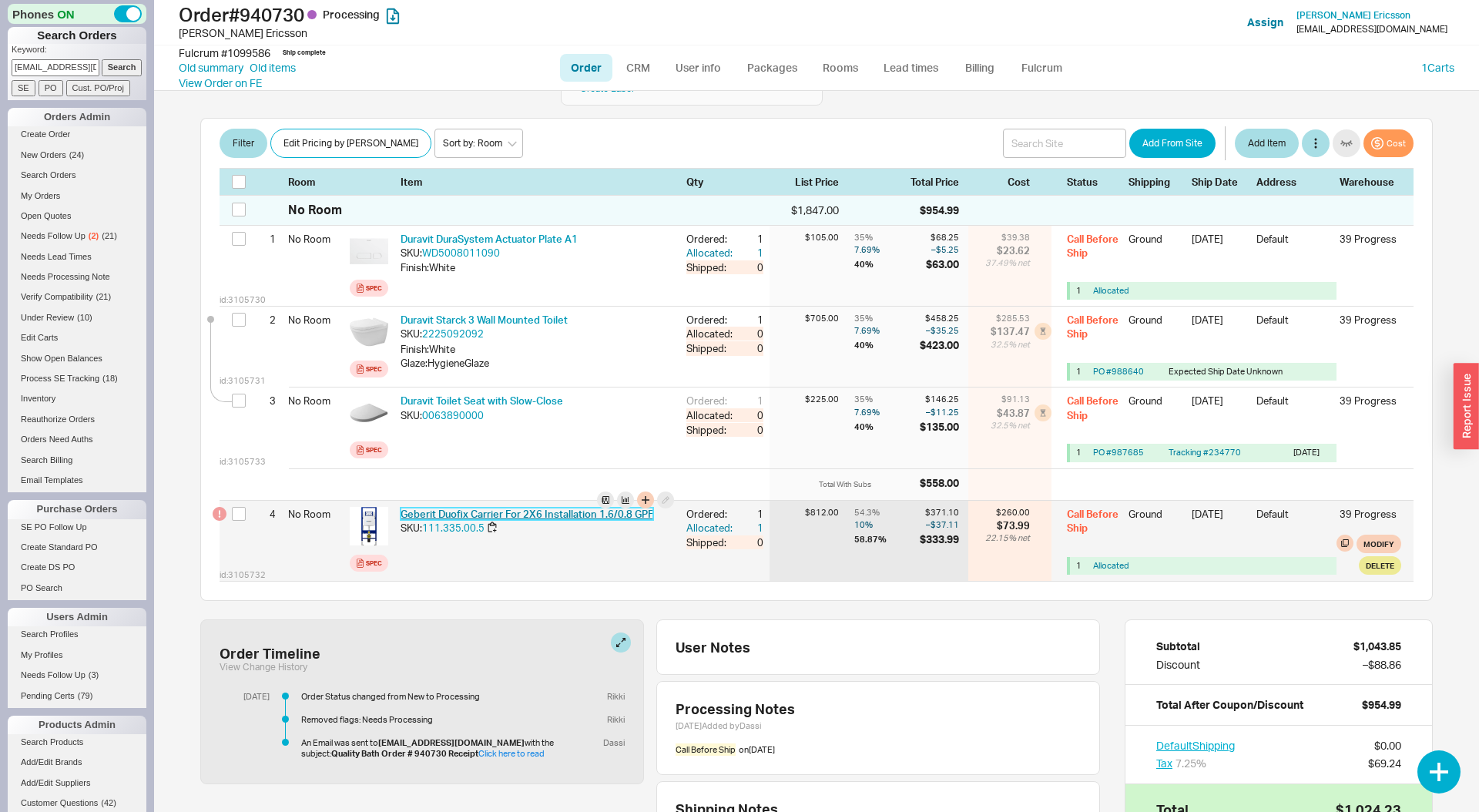
click at [446, 507] on link "Geberit Duofix Carrier For 2X6 Installation 1.6/0.8 GPF" at bounding box center [526, 513] width 252 height 13
